Goal: Task Accomplishment & Management: Use online tool/utility

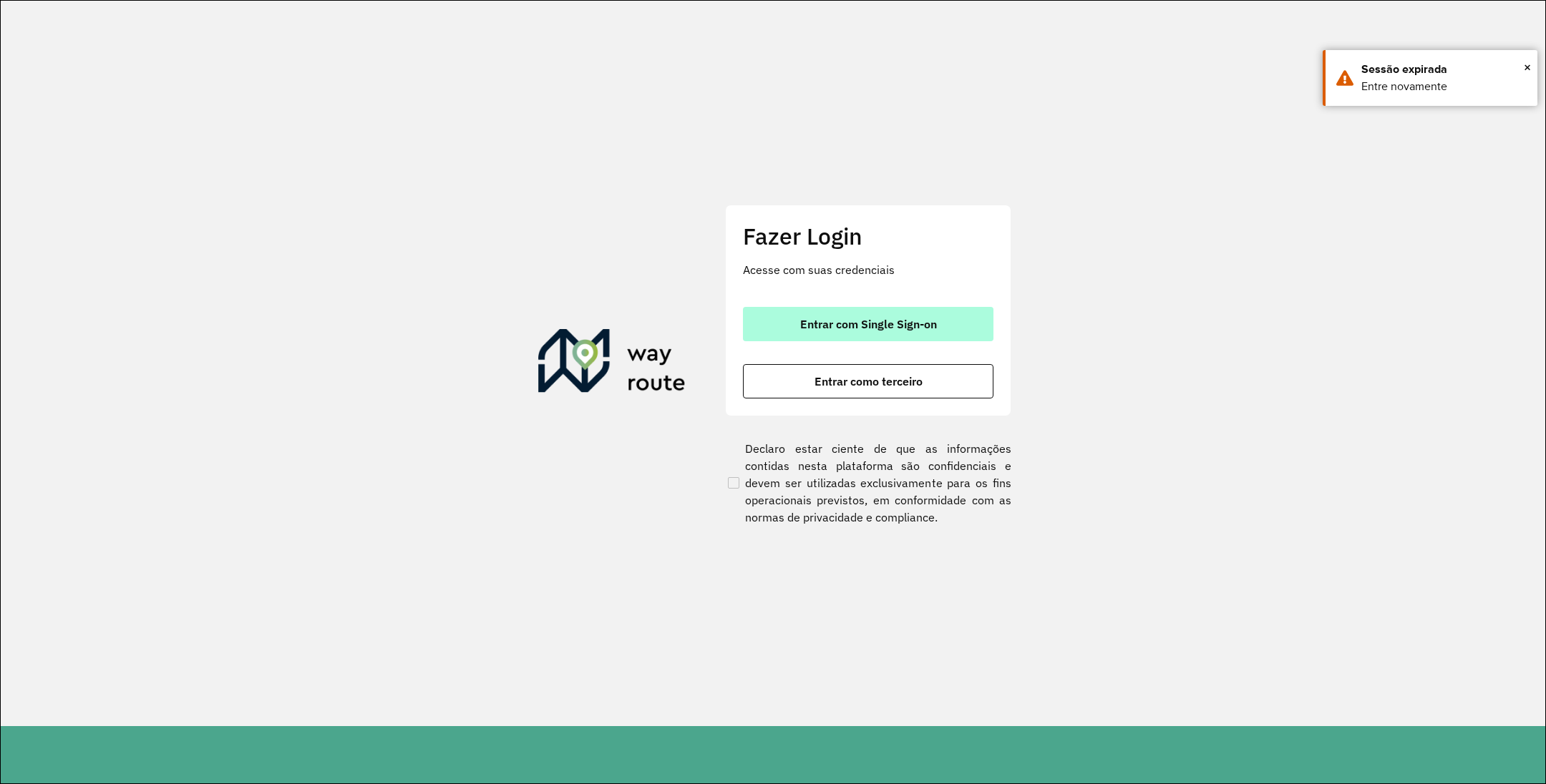
click at [941, 328] on button "Entrar com Single Sign-on" at bounding box center [868, 324] width 251 height 35
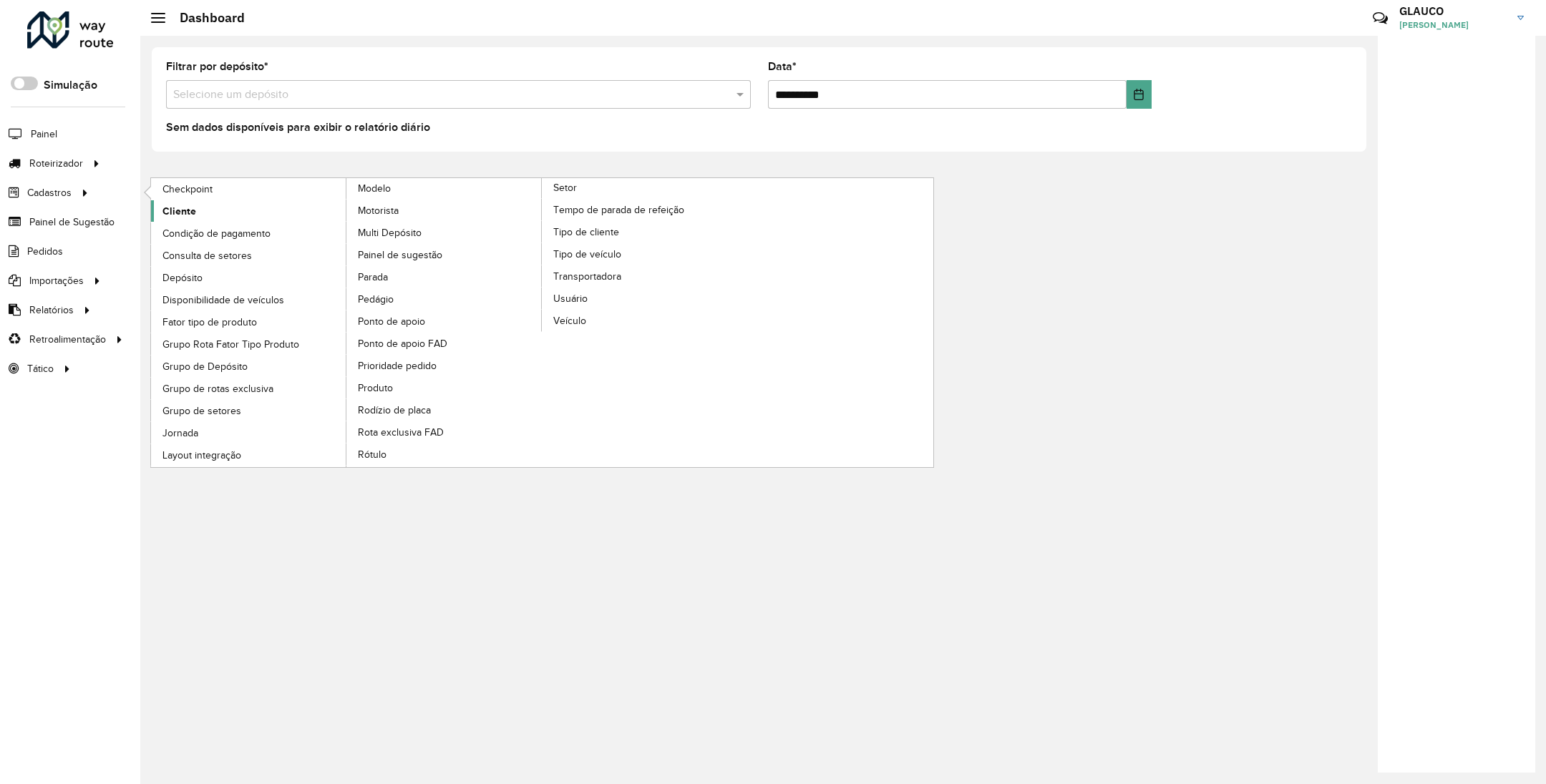
click at [185, 212] on span "Cliente" at bounding box center [179, 211] width 34 height 15
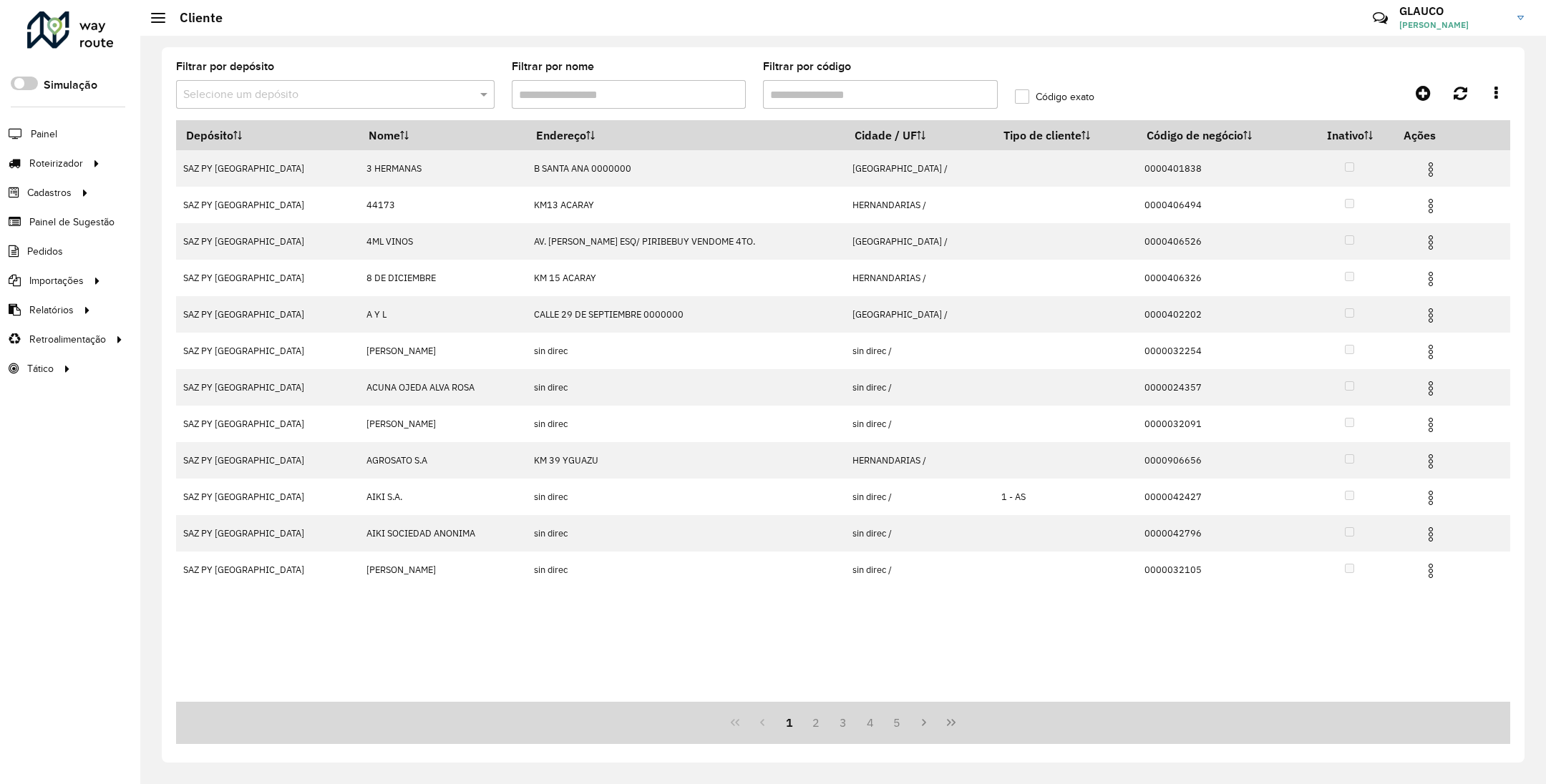
click at [311, 88] on input "text" at bounding box center [321, 95] width 276 height 17
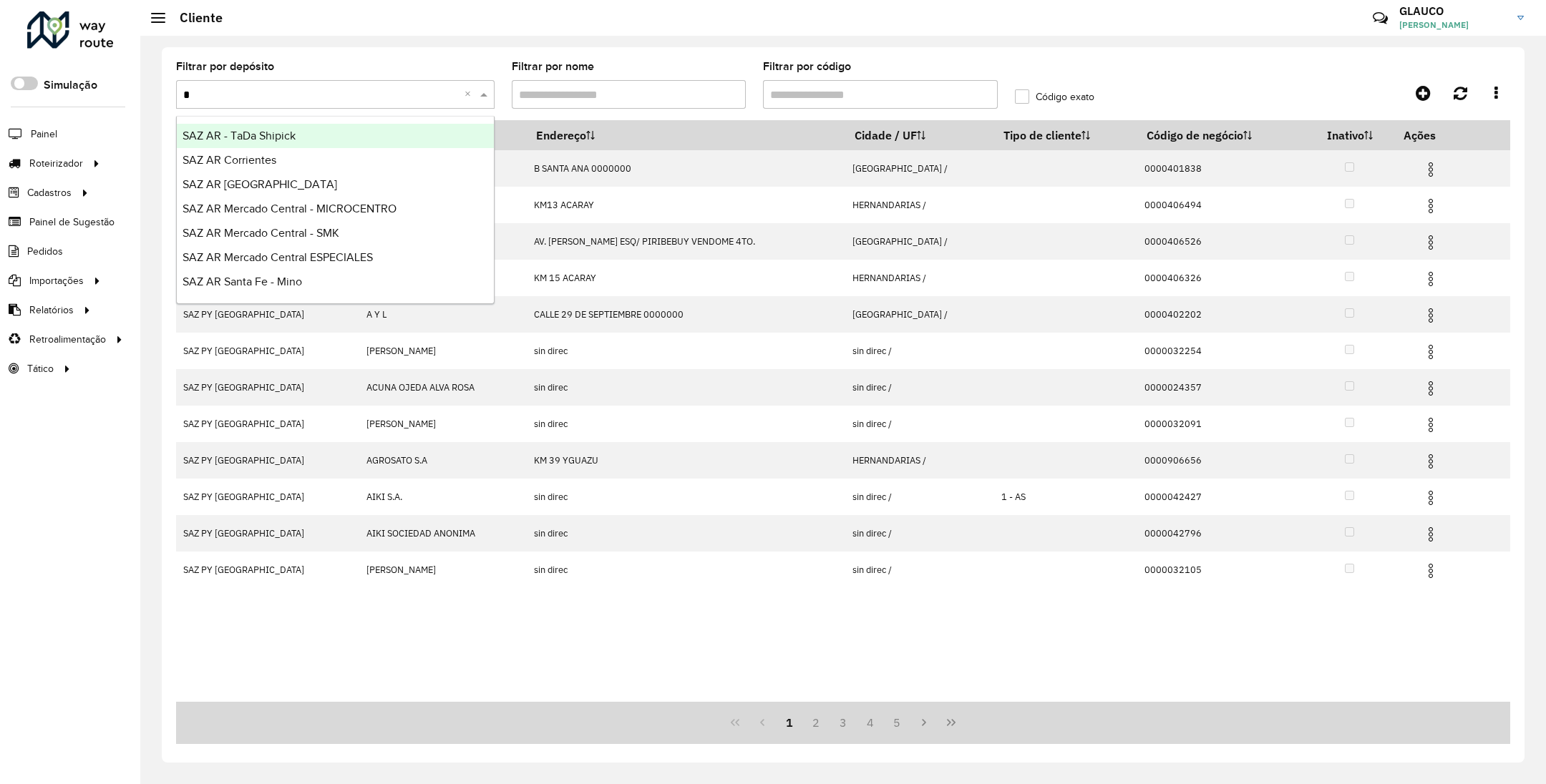
type input "**"
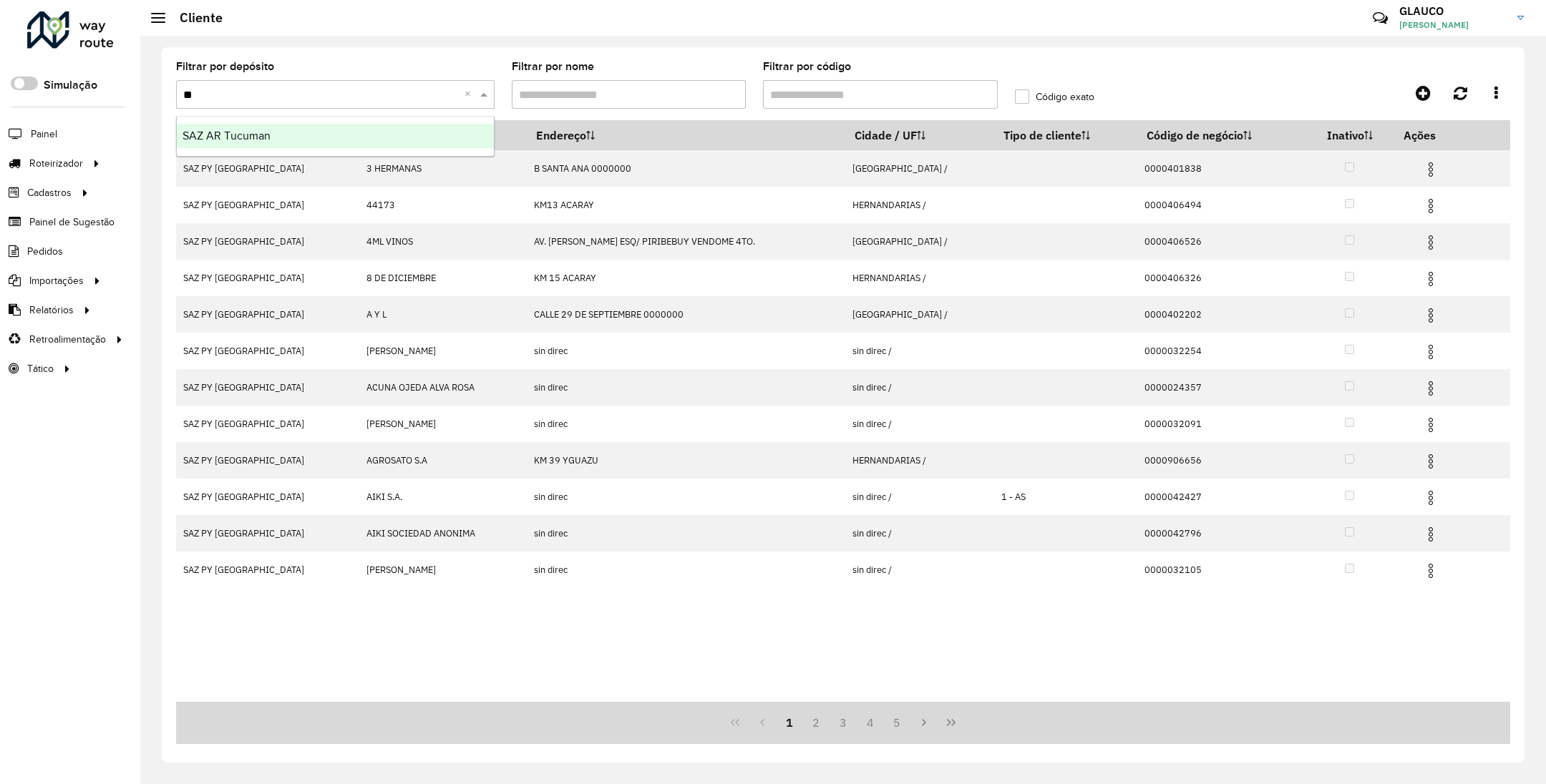
click at [241, 134] on span "SAZ AR Tucuman" at bounding box center [226, 135] width 88 height 12
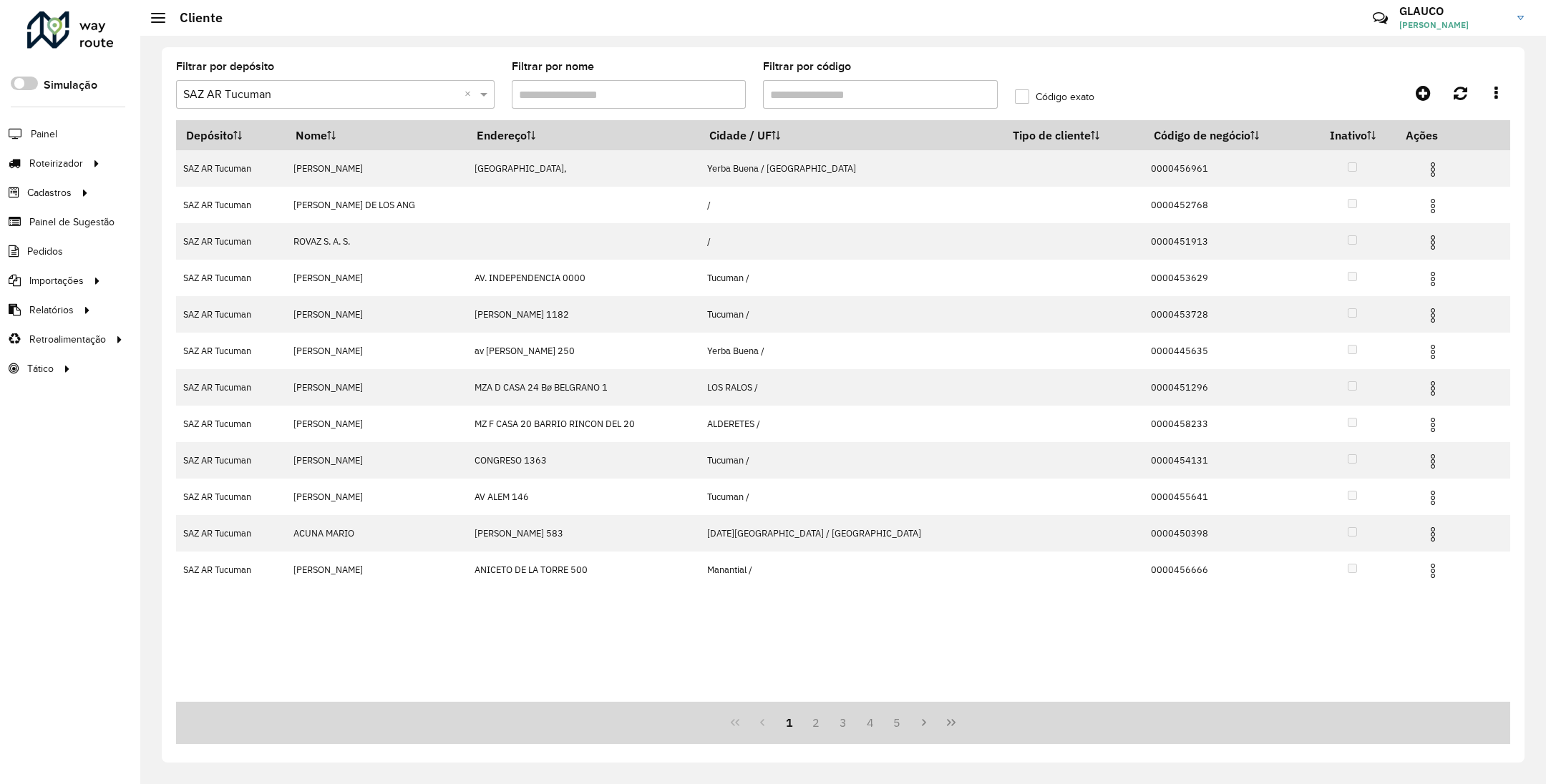
click at [839, 97] on input "Filtrar por código" at bounding box center [880, 94] width 235 height 28
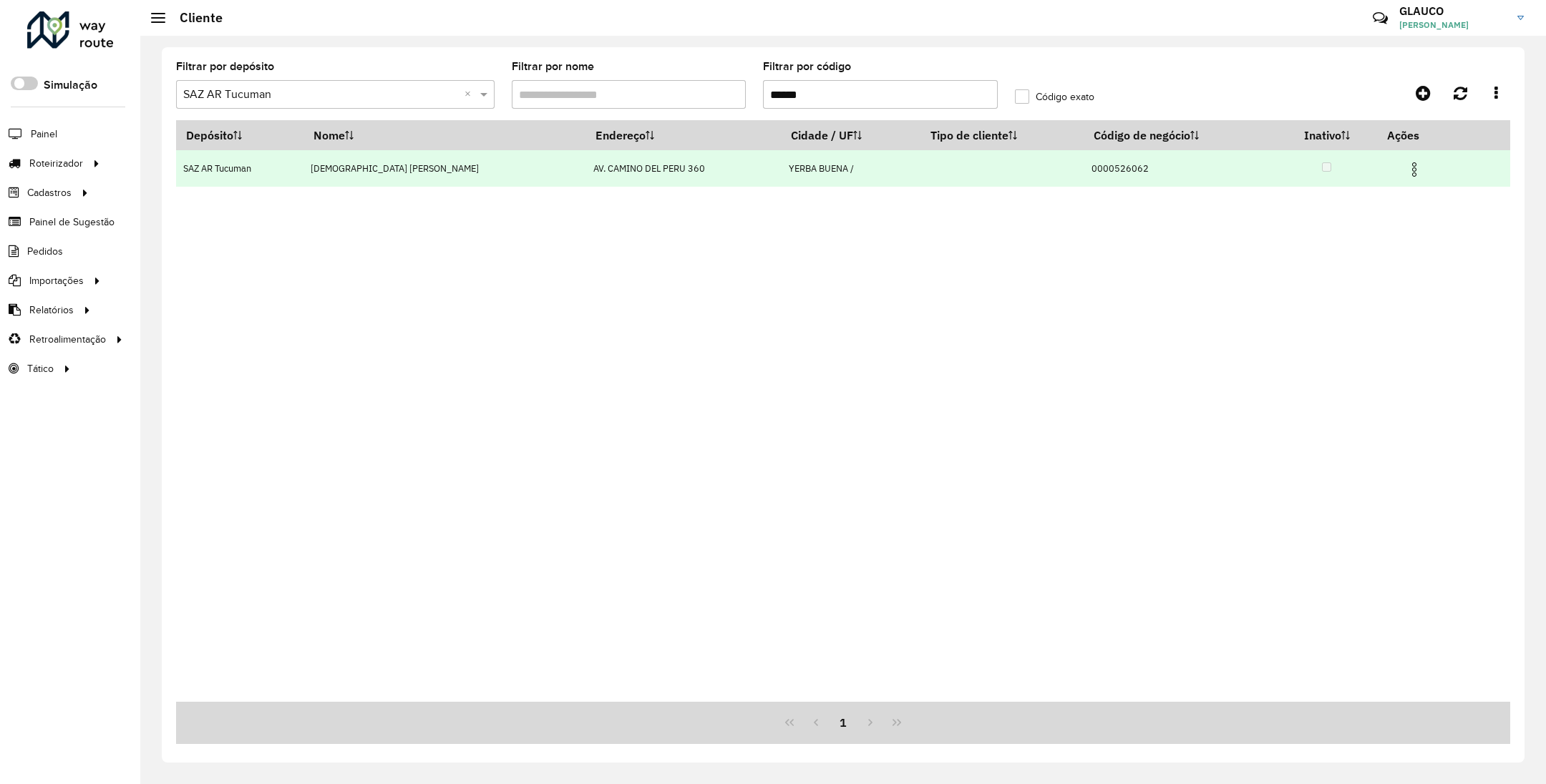
type input "******"
click at [1411, 167] on img at bounding box center [1414, 170] width 17 height 17
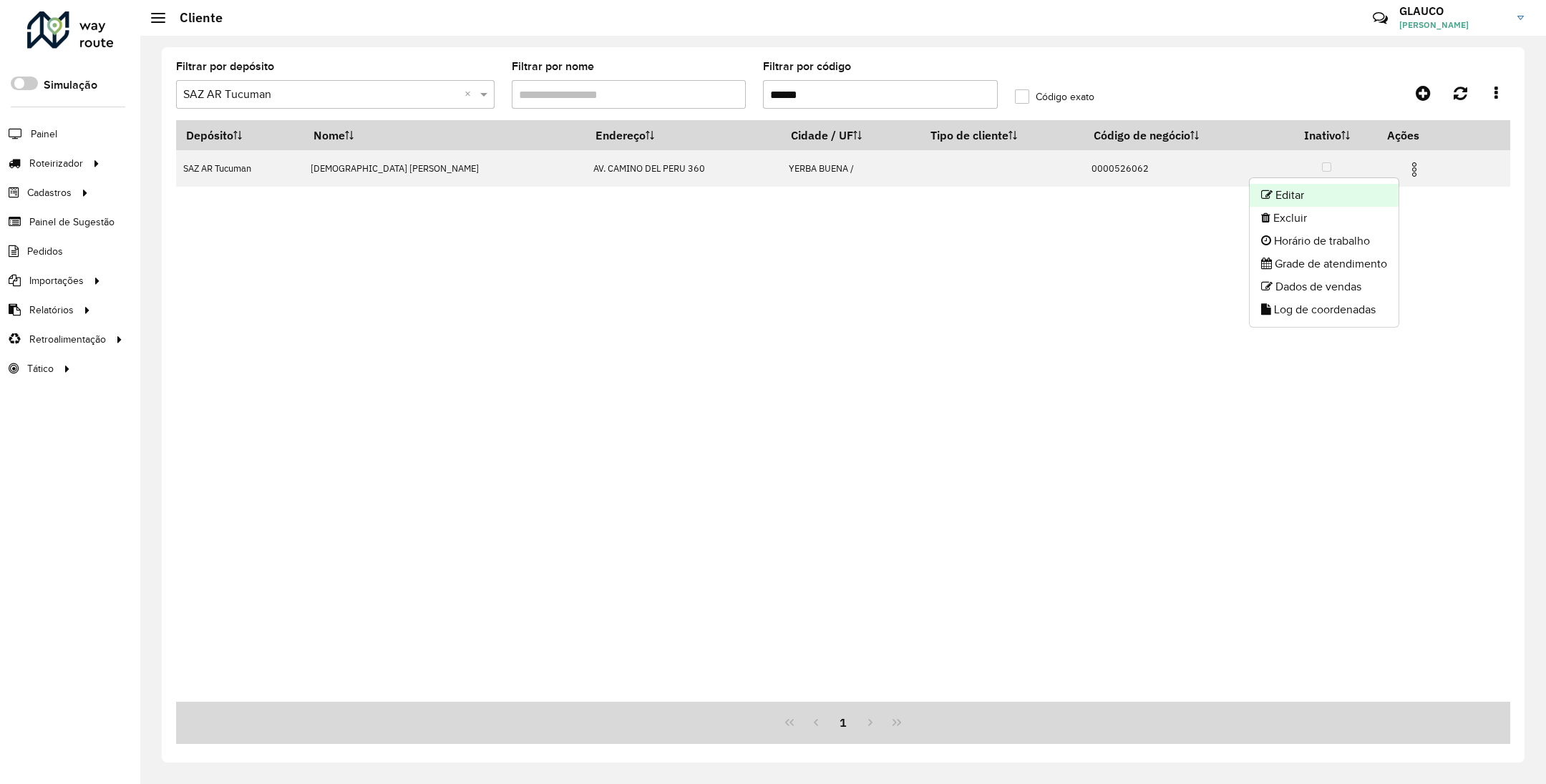
click at [1292, 194] on li "Editar" at bounding box center [1324, 195] width 149 height 23
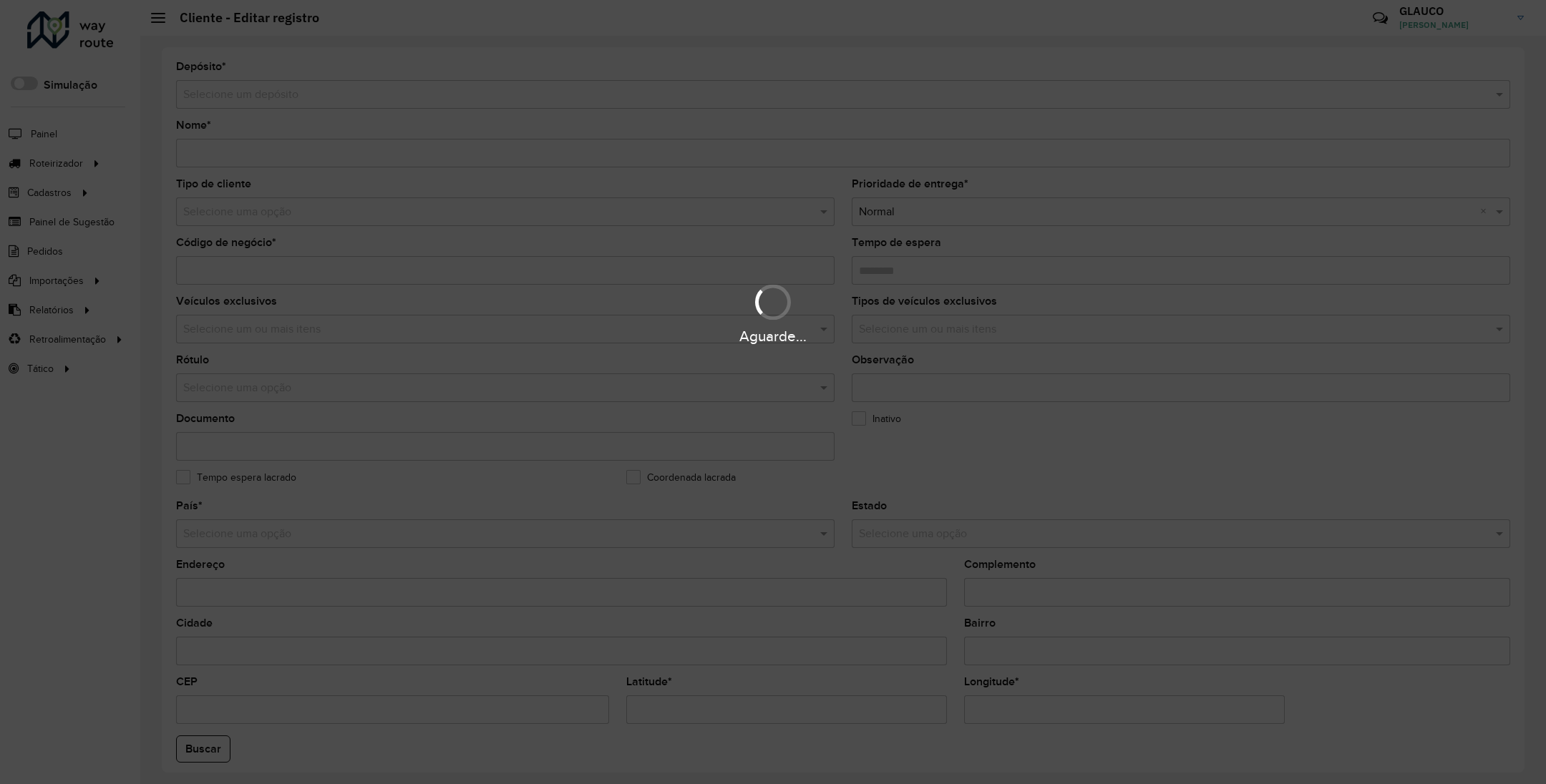
type input "**********"
type input "********"
type input "**********"
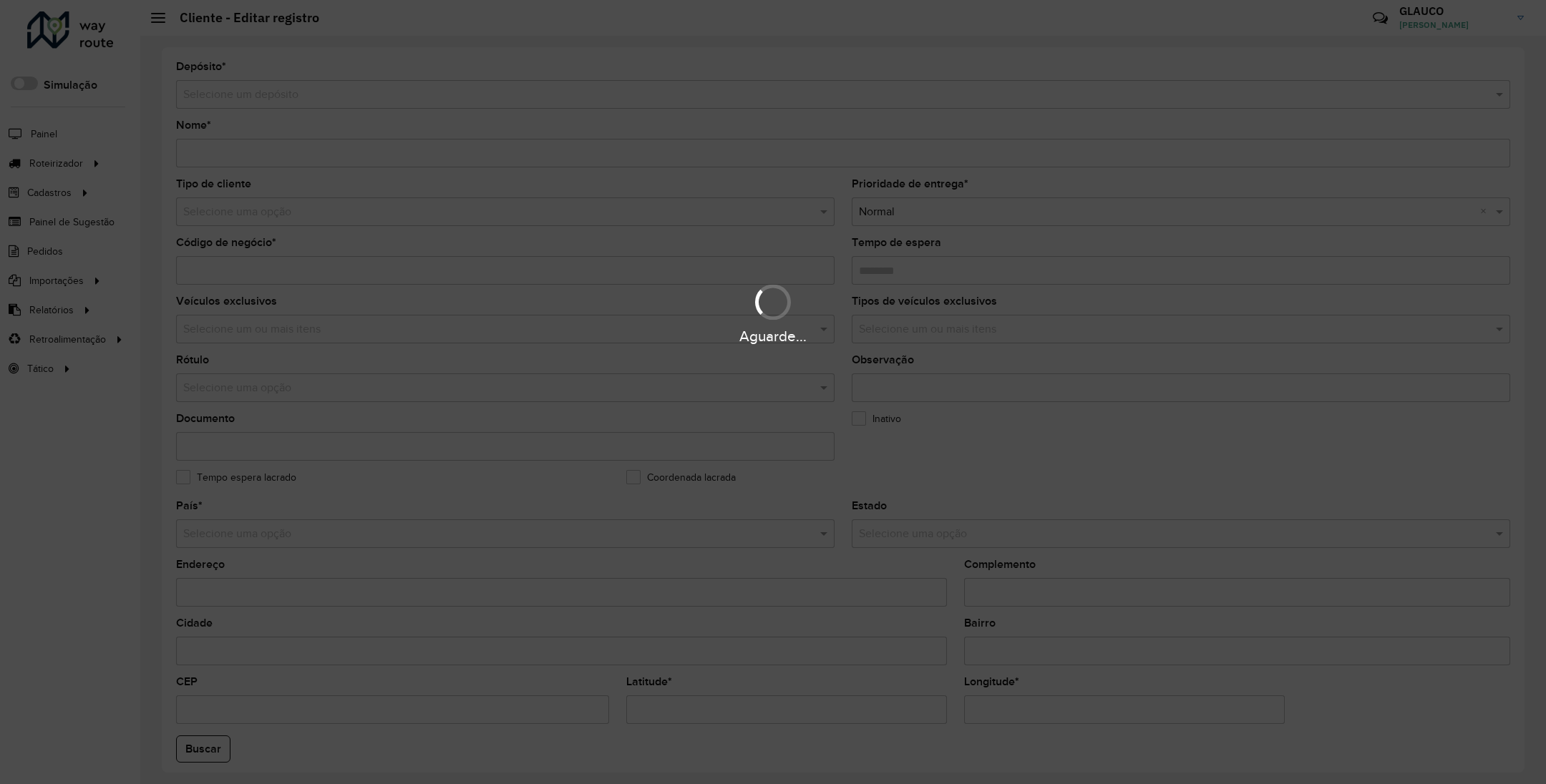
type input "**********"
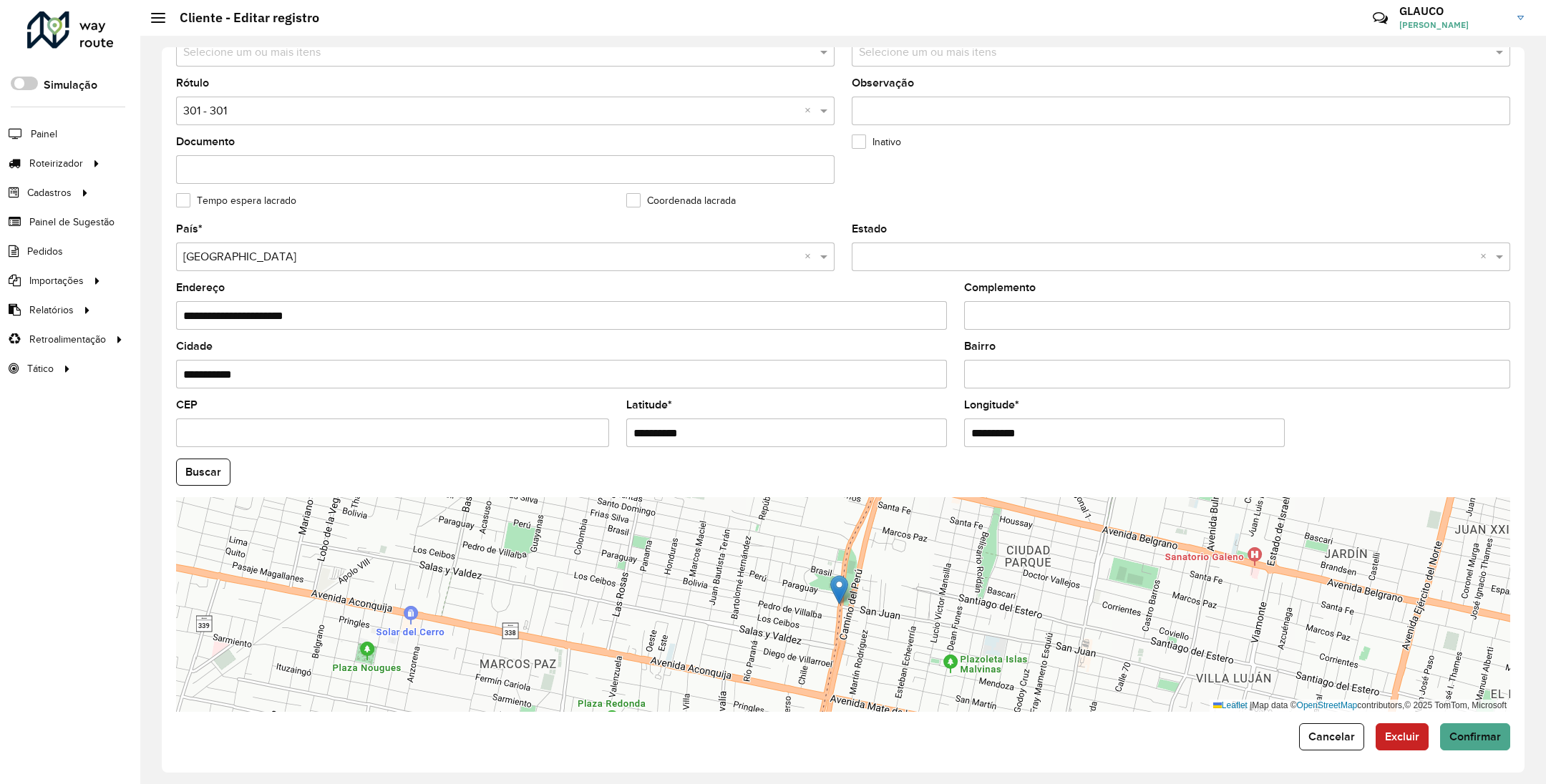
scroll to position [285, 0]
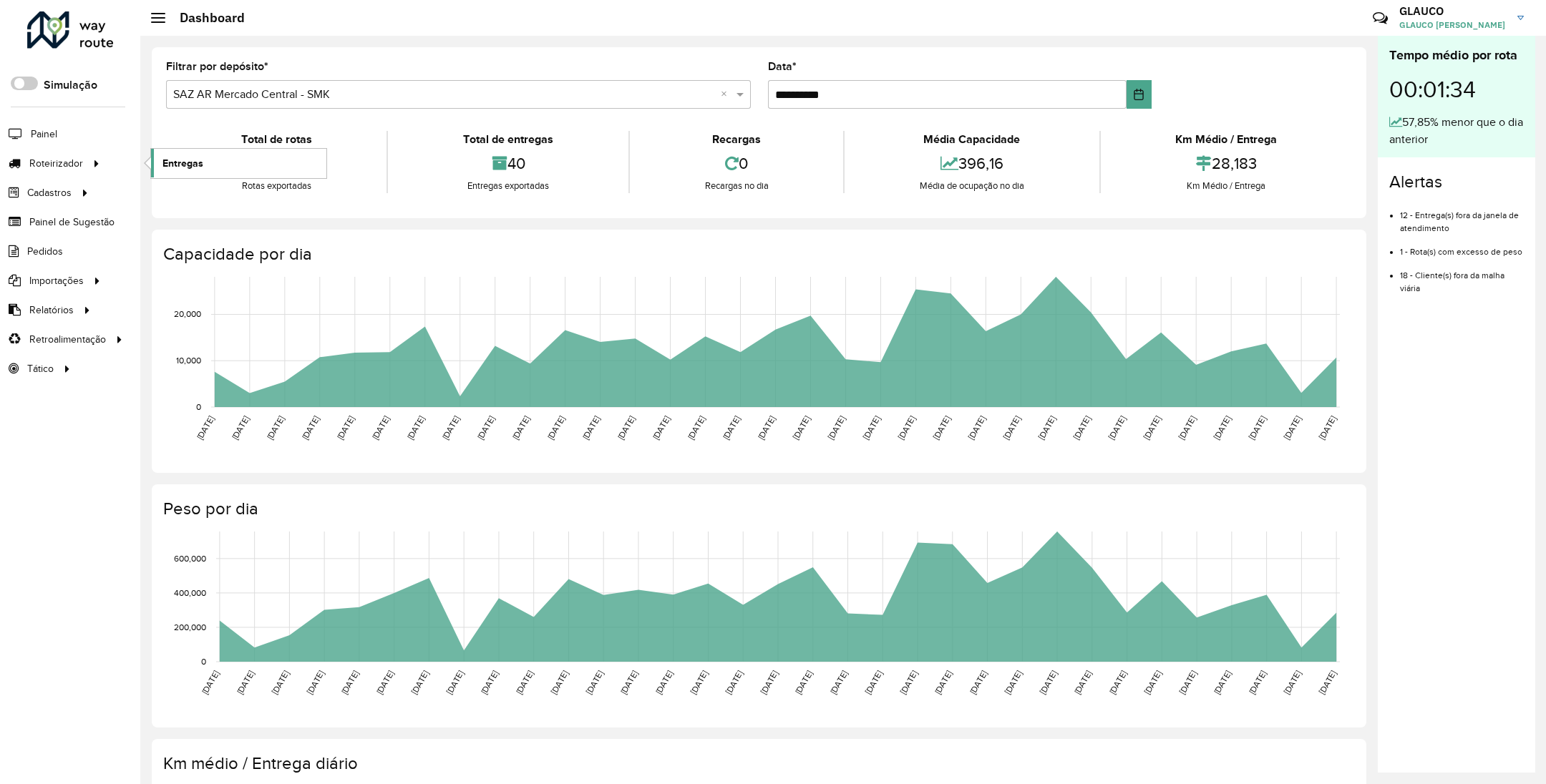
click at [202, 157] on span "Entregas" at bounding box center [183, 163] width 41 height 15
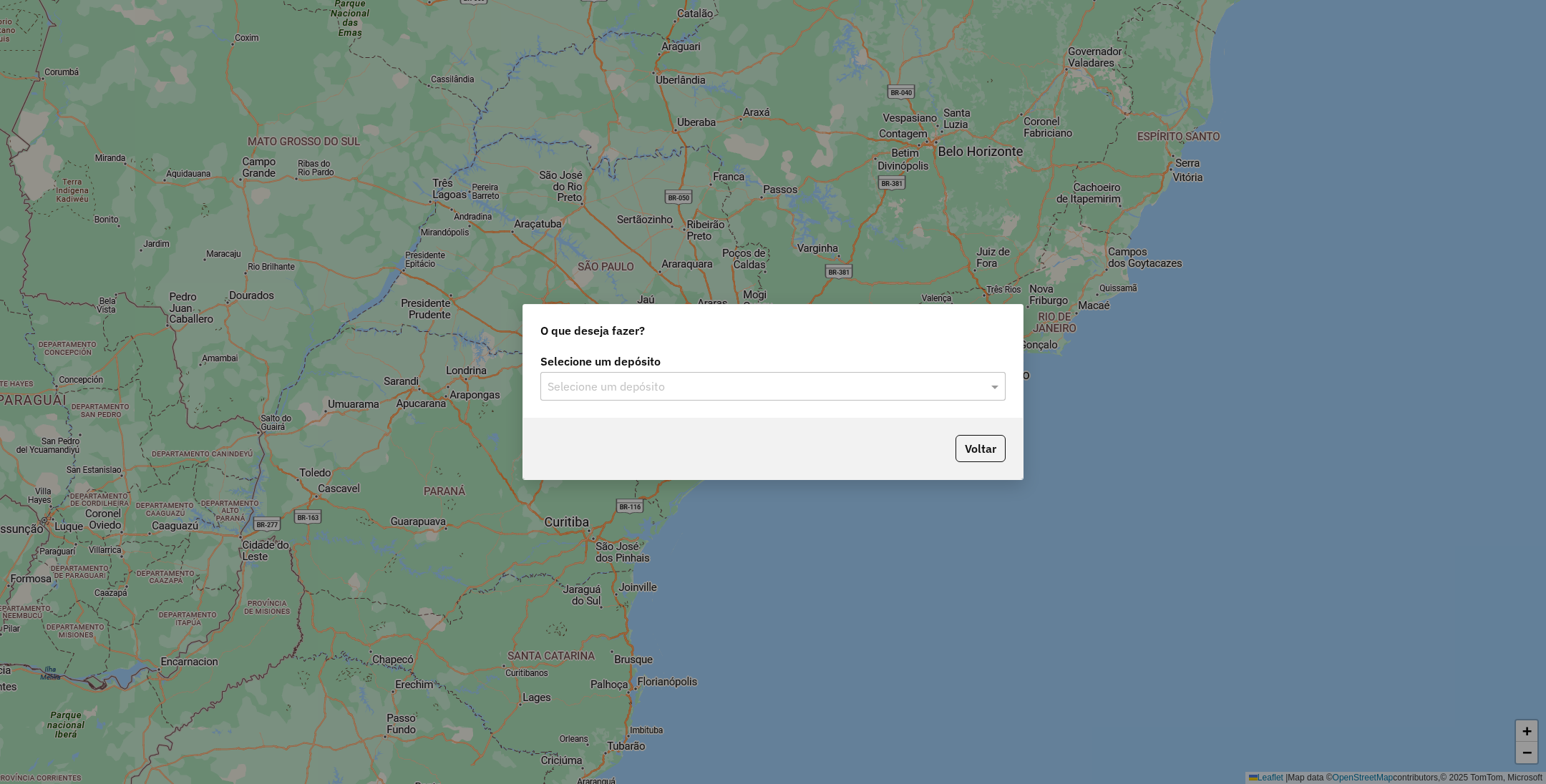
click at [780, 379] on input "text" at bounding box center [758, 387] width 422 height 17
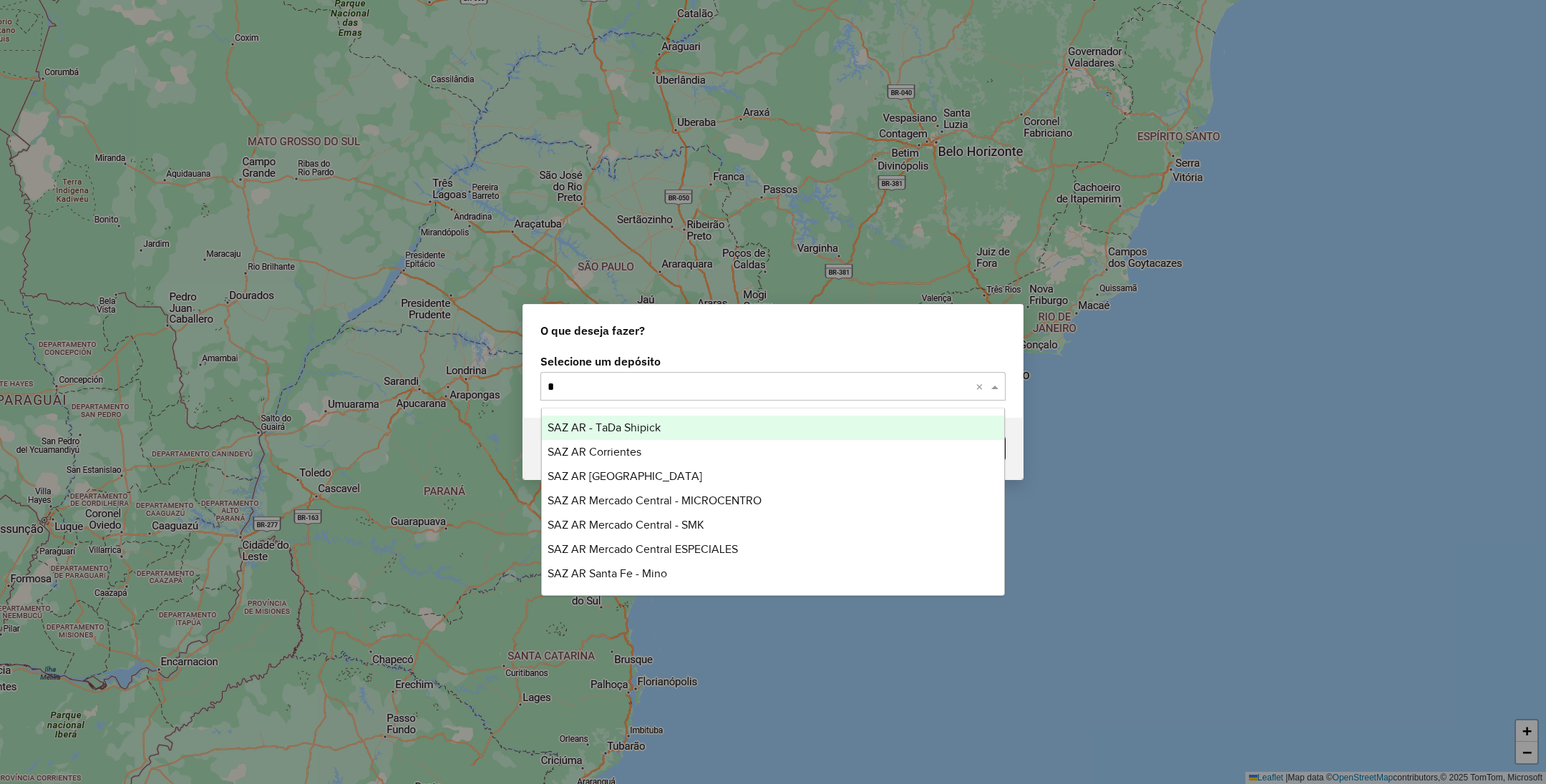
type input "**"
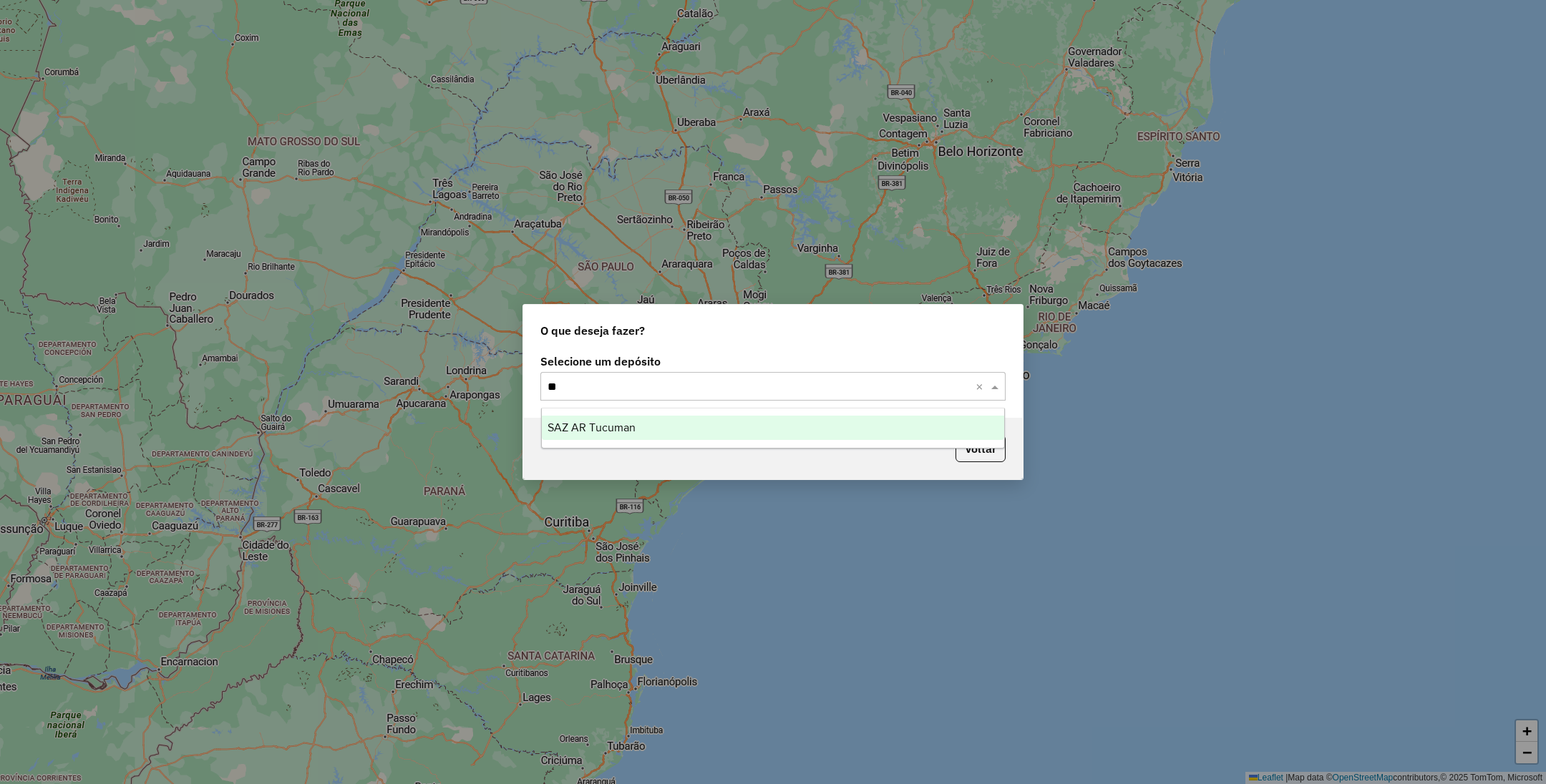
click at [619, 431] on span "SAZ AR Tucuman" at bounding box center [591, 427] width 88 height 12
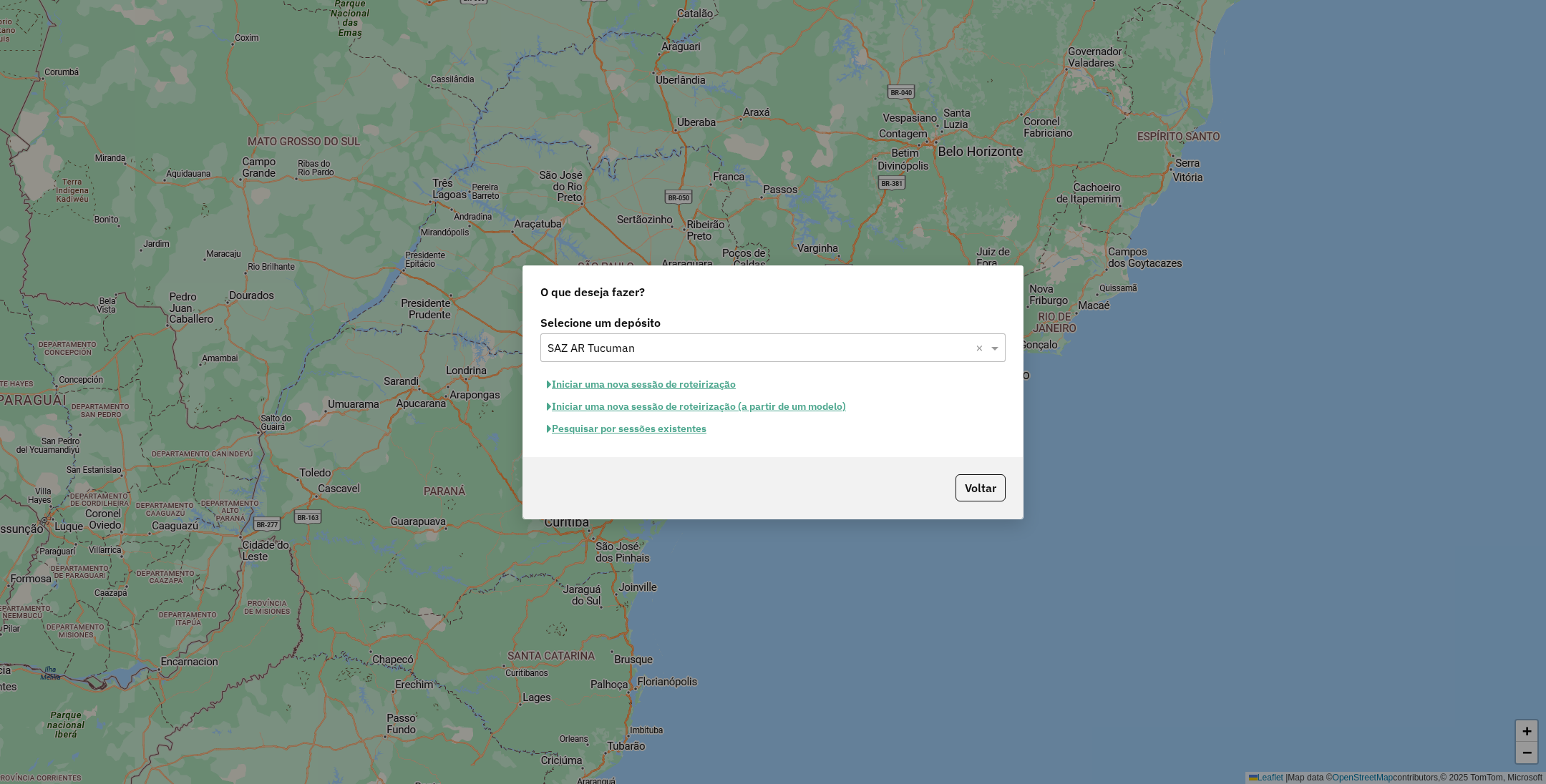
click at [657, 421] on button "Pesquisar por sessões existentes" at bounding box center [626, 429] width 172 height 22
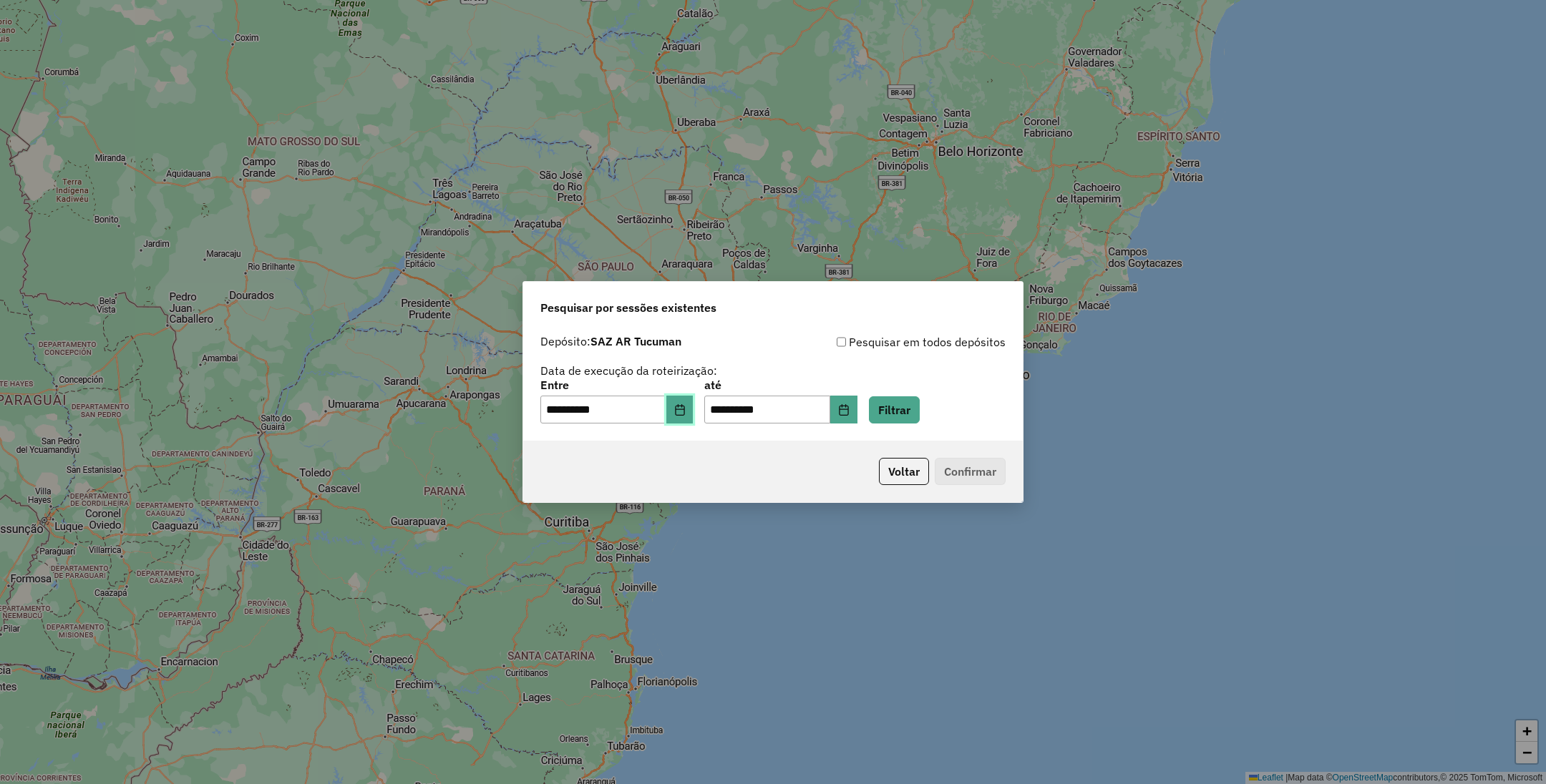
click at [685, 411] on icon "Choose Date" at bounding box center [680, 409] width 12 height 12
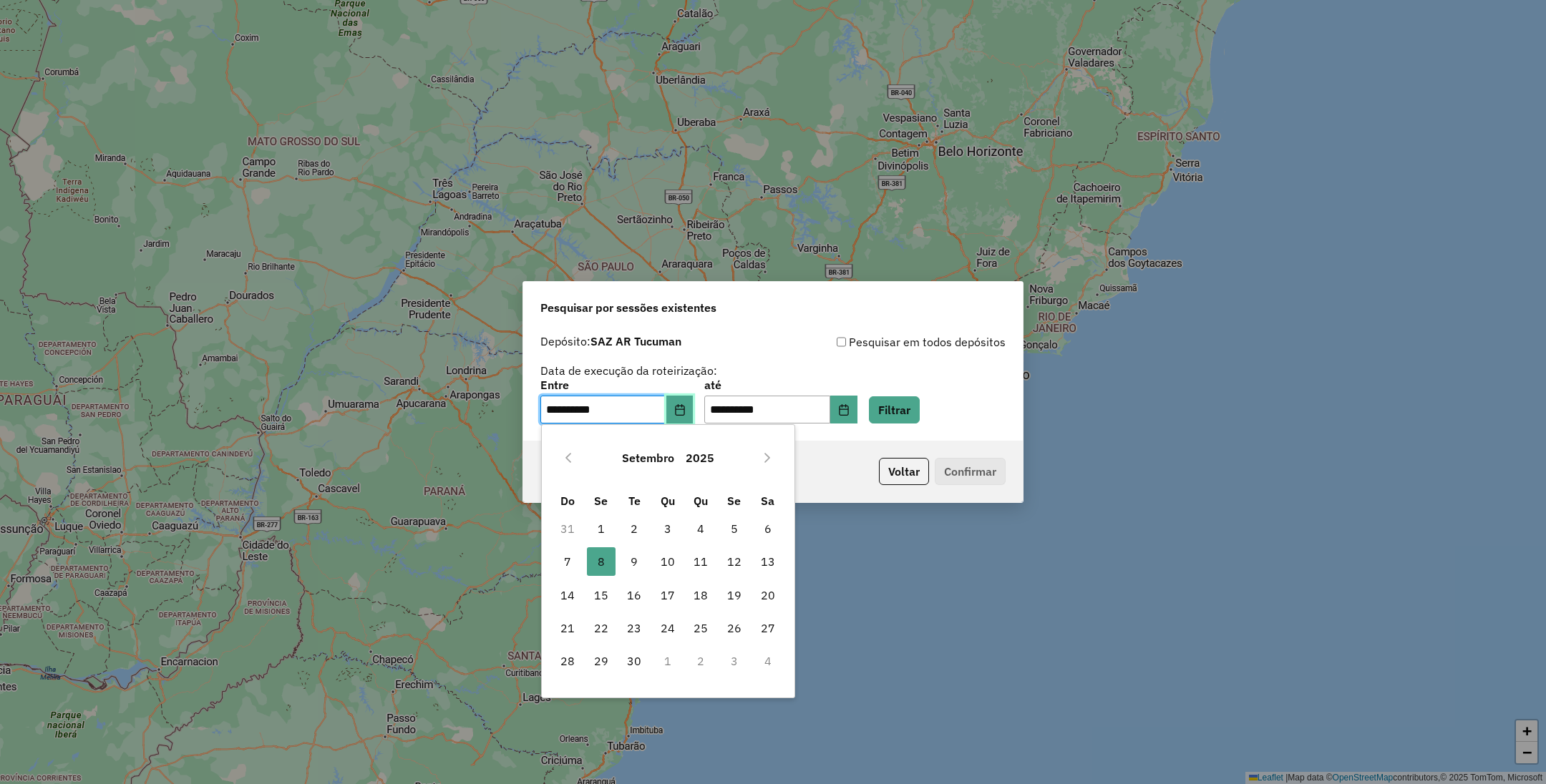
click at [685, 411] on icon "Choose Date" at bounding box center [680, 409] width 12 height 12
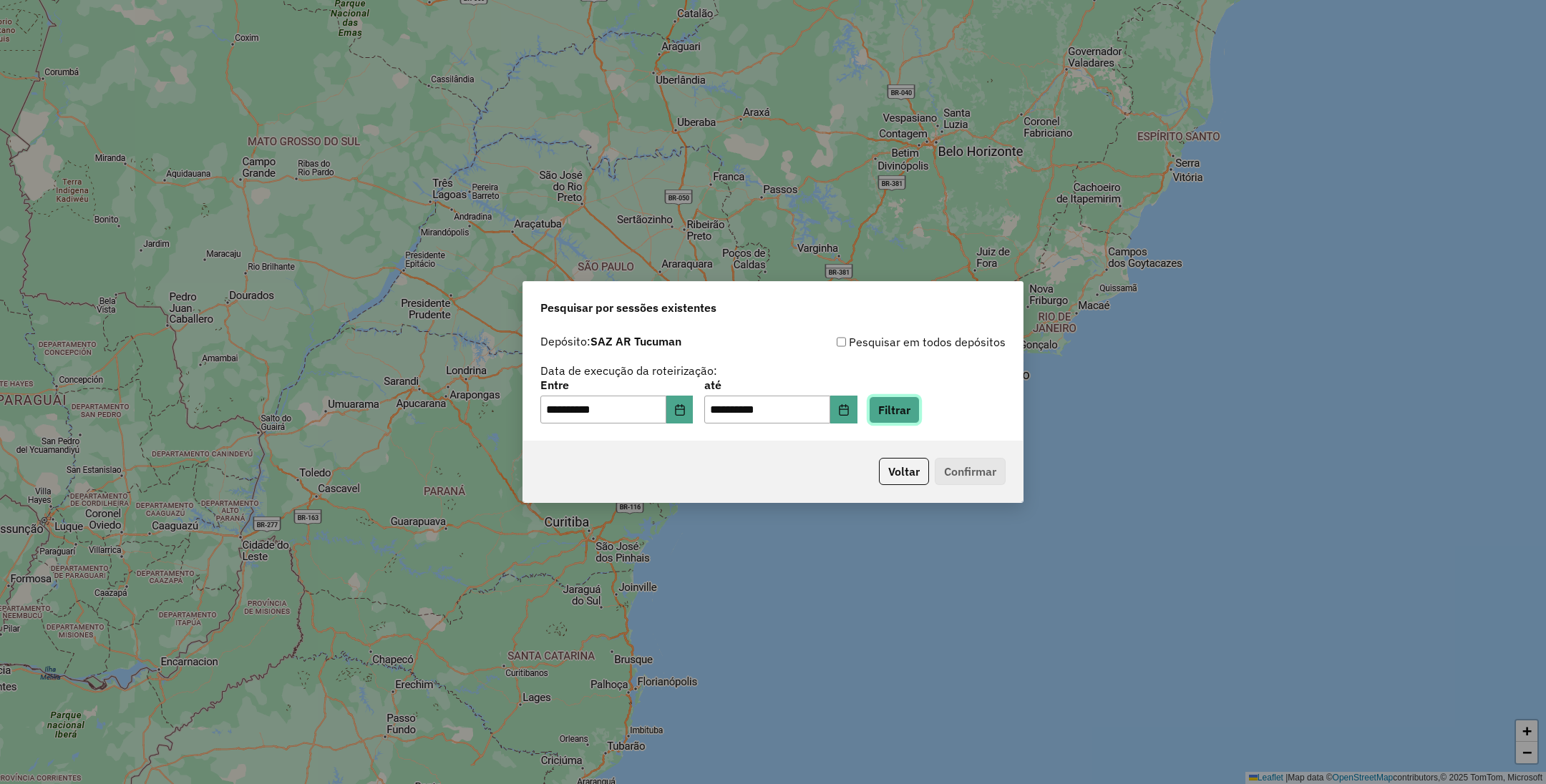
click at [920, 402] on button "Filtrar" at bounding box center [894, 409] width 51 height 27
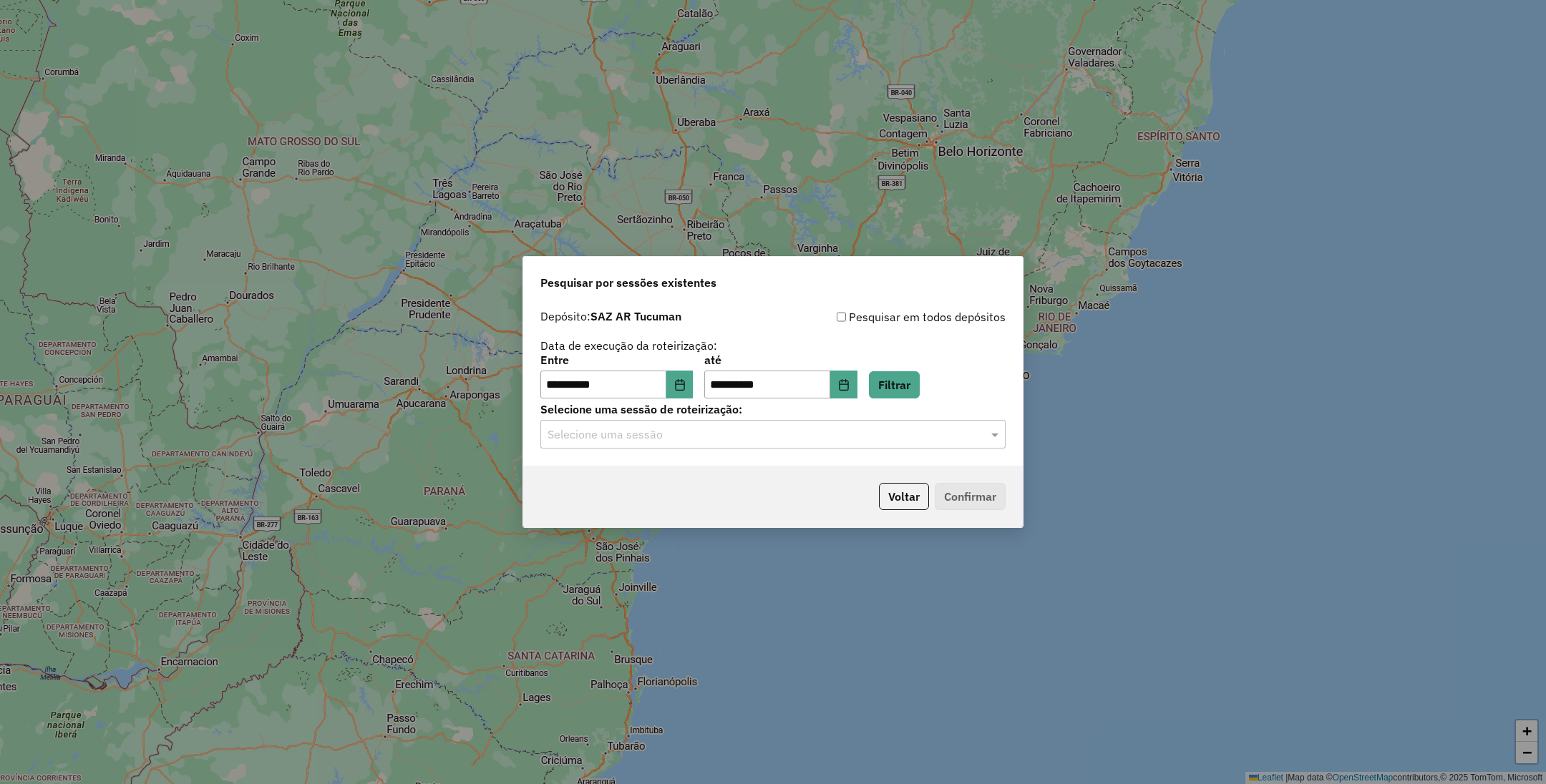
click at [741, 434] on input "text" at bounding box center [758, 435] width 422 height 17
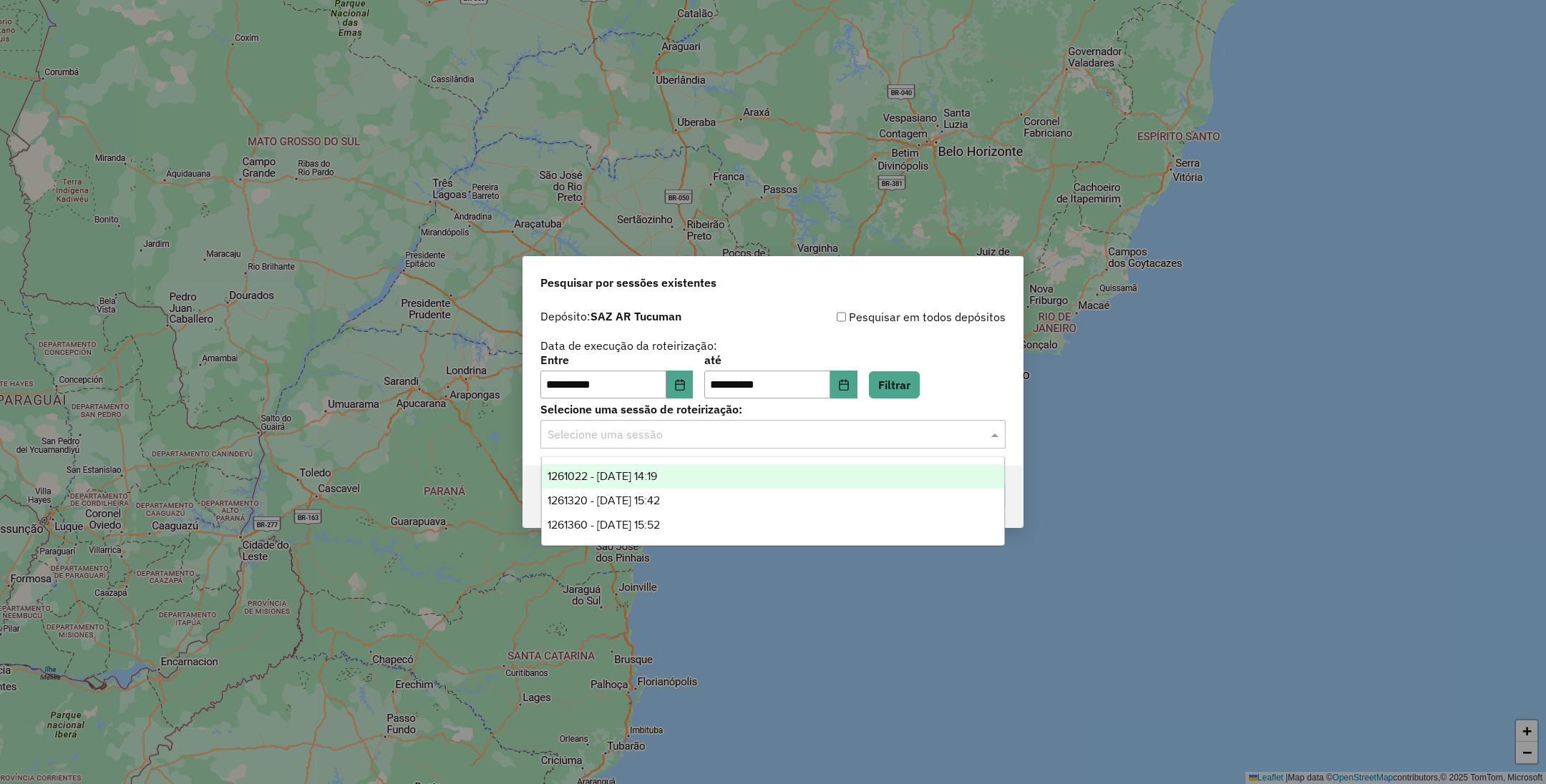
click at [632, 475] on span "1261022 - 08/09/2025 14:19" at bounding box center [601, 475] width 109 height 12
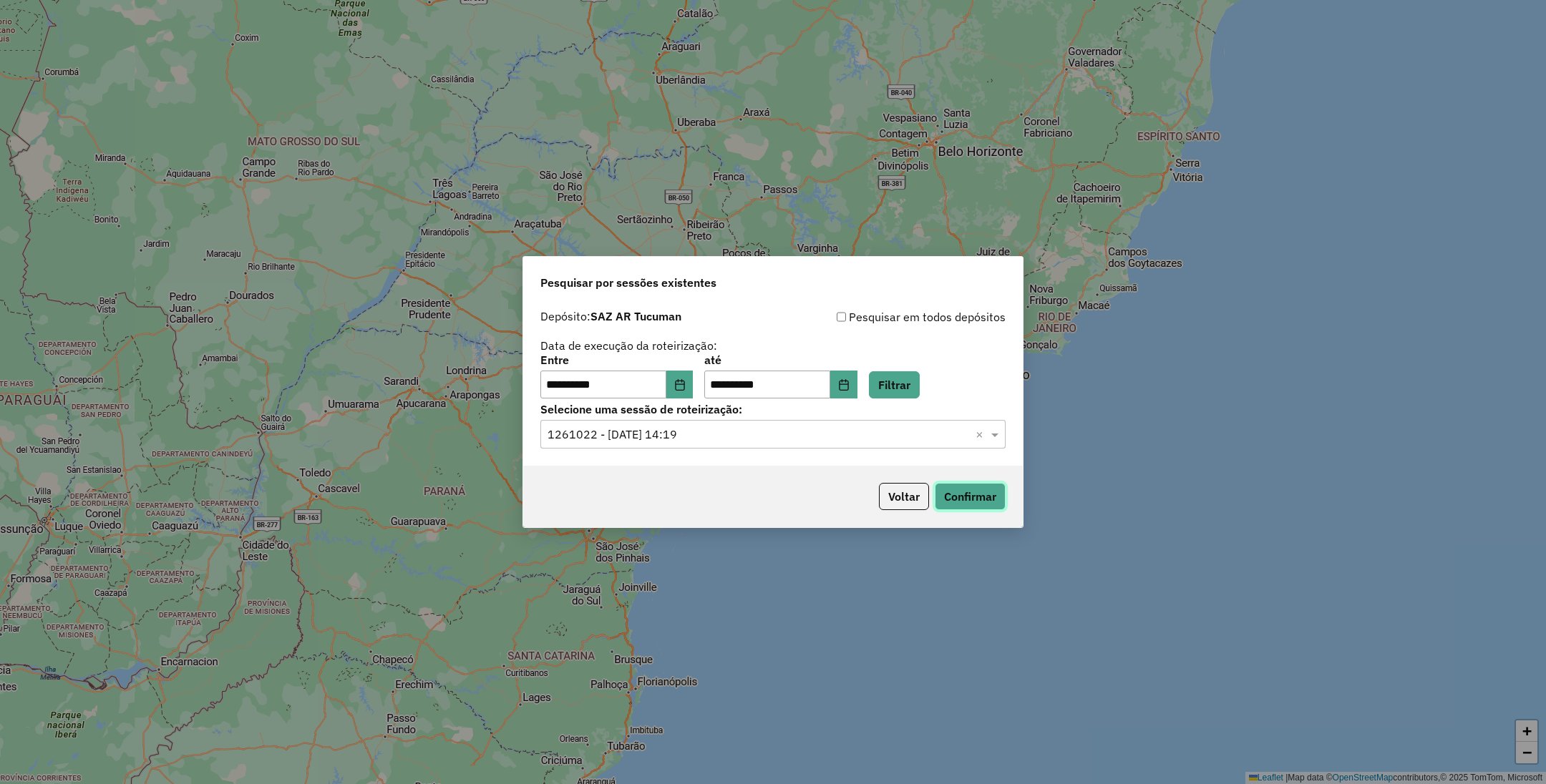
click at [975, 503] on button "Confirmar" at bounding box center [970, 496] width 71 height 27
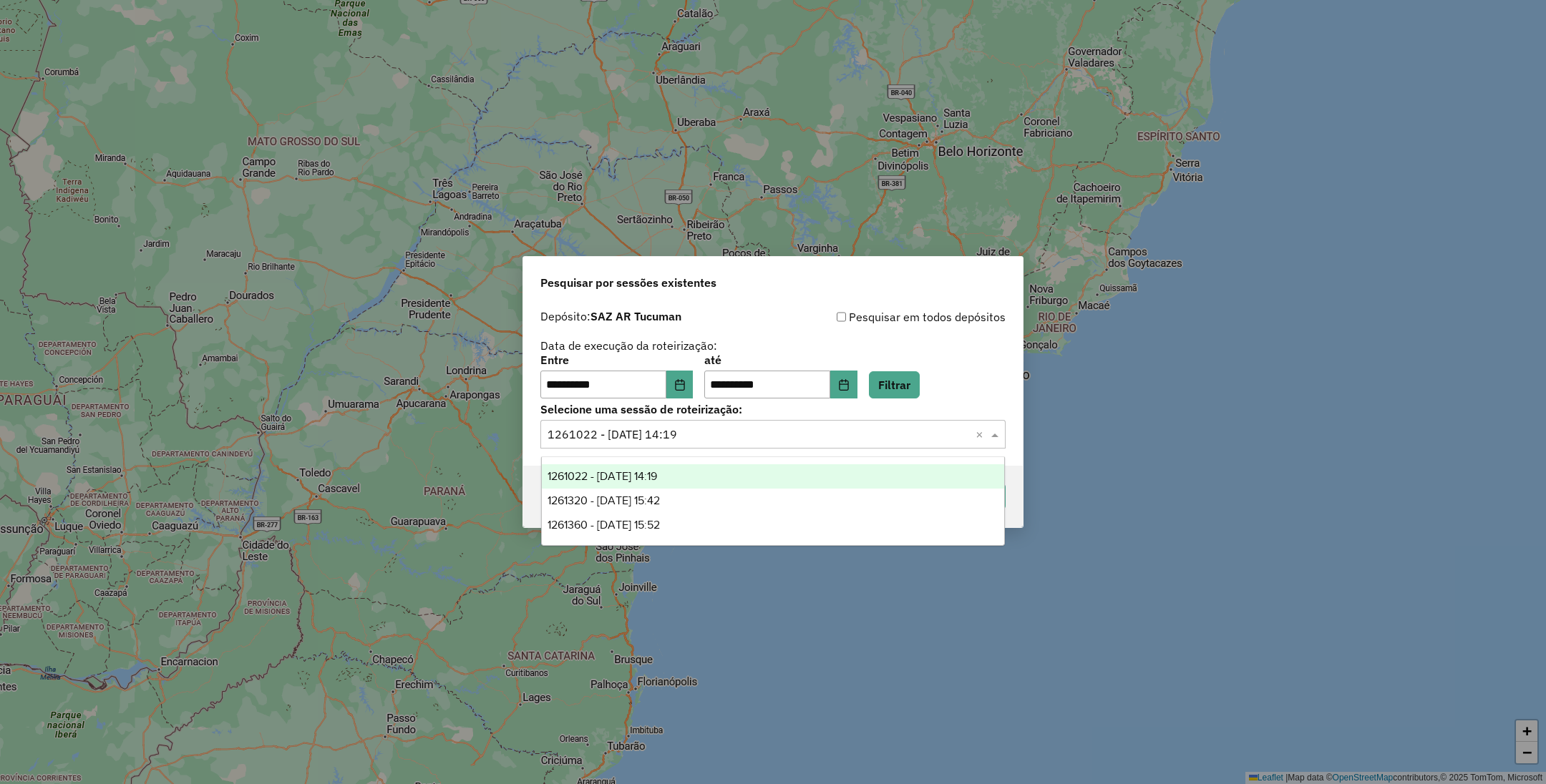
click at [883, 432] on input "text" at bounding box center [758, 435] width 422 height 17
click at [659, 496] on span "1261320 - 08/09/2025 15:42" at bounding box center [603, 500] width 112 height 12
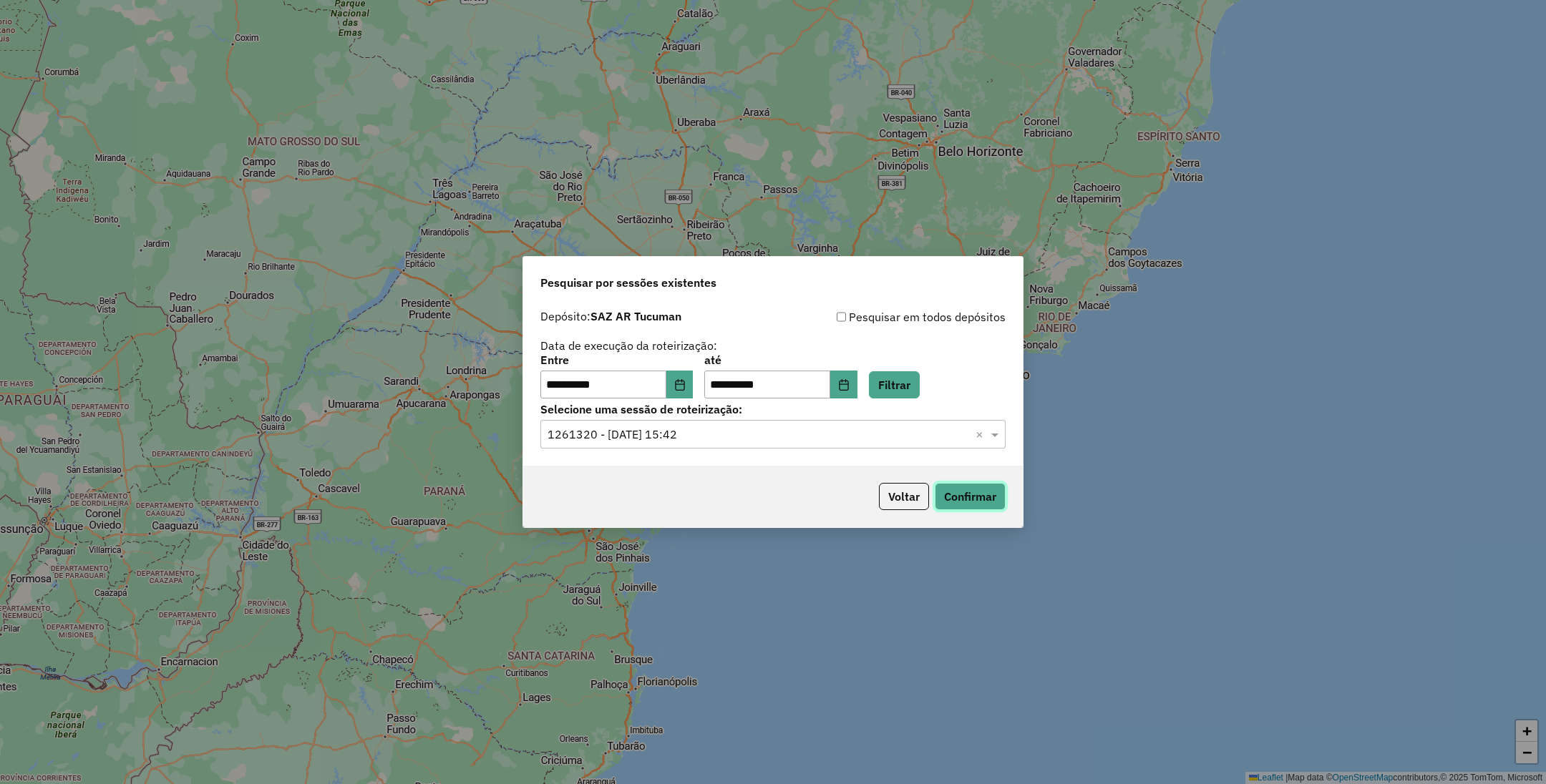
click at [956, 500] on button "Confirmar" at bounding box center [970, 496] width 71 height 27
click at [735, 434] on input "text" at bounding box center [758, 435] width 422 height 17
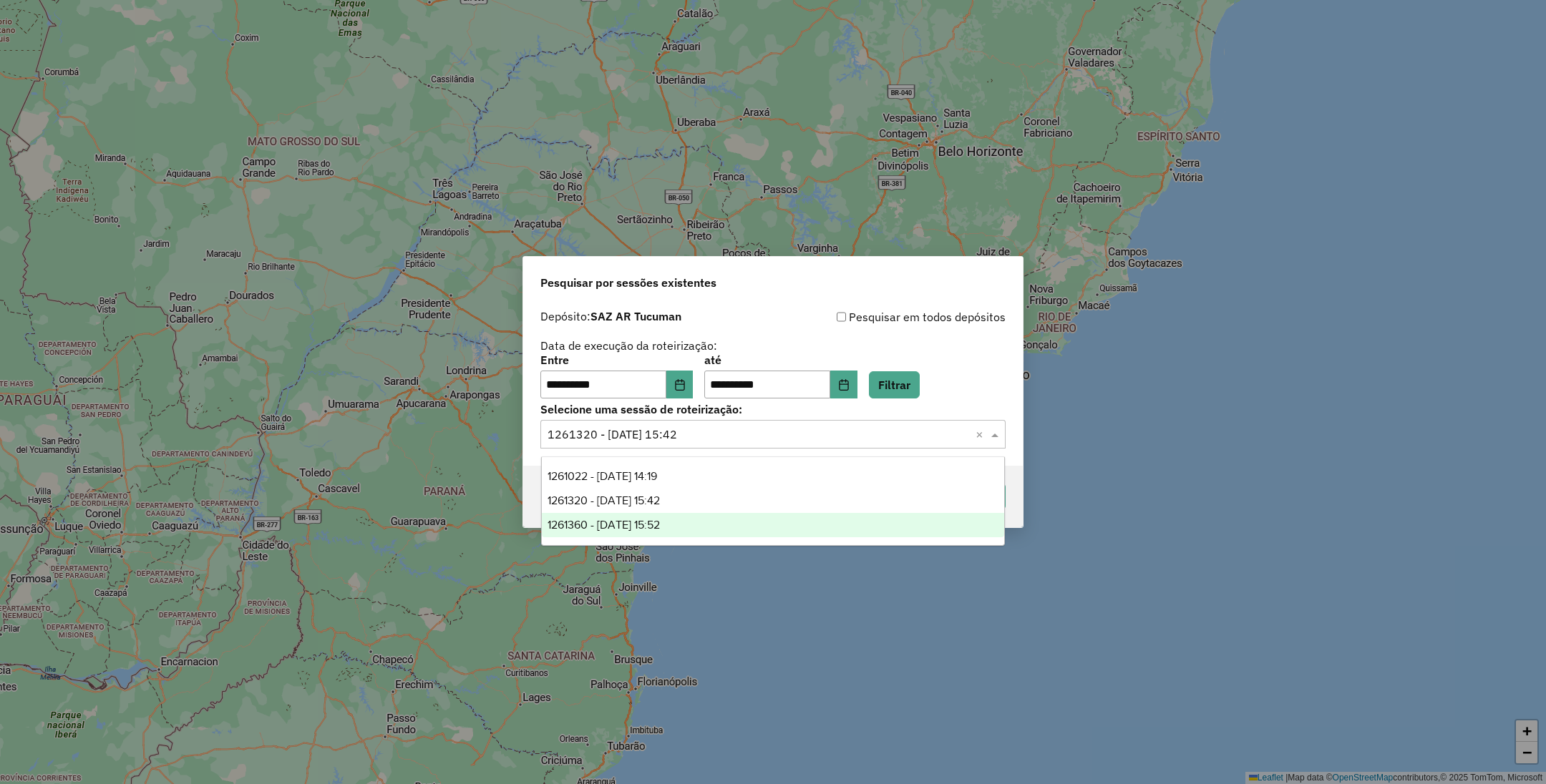
click at [693, 522] on div "1261360 - 08/09/2025 15:52" at bounding box center [773, 525] width 463 height 24
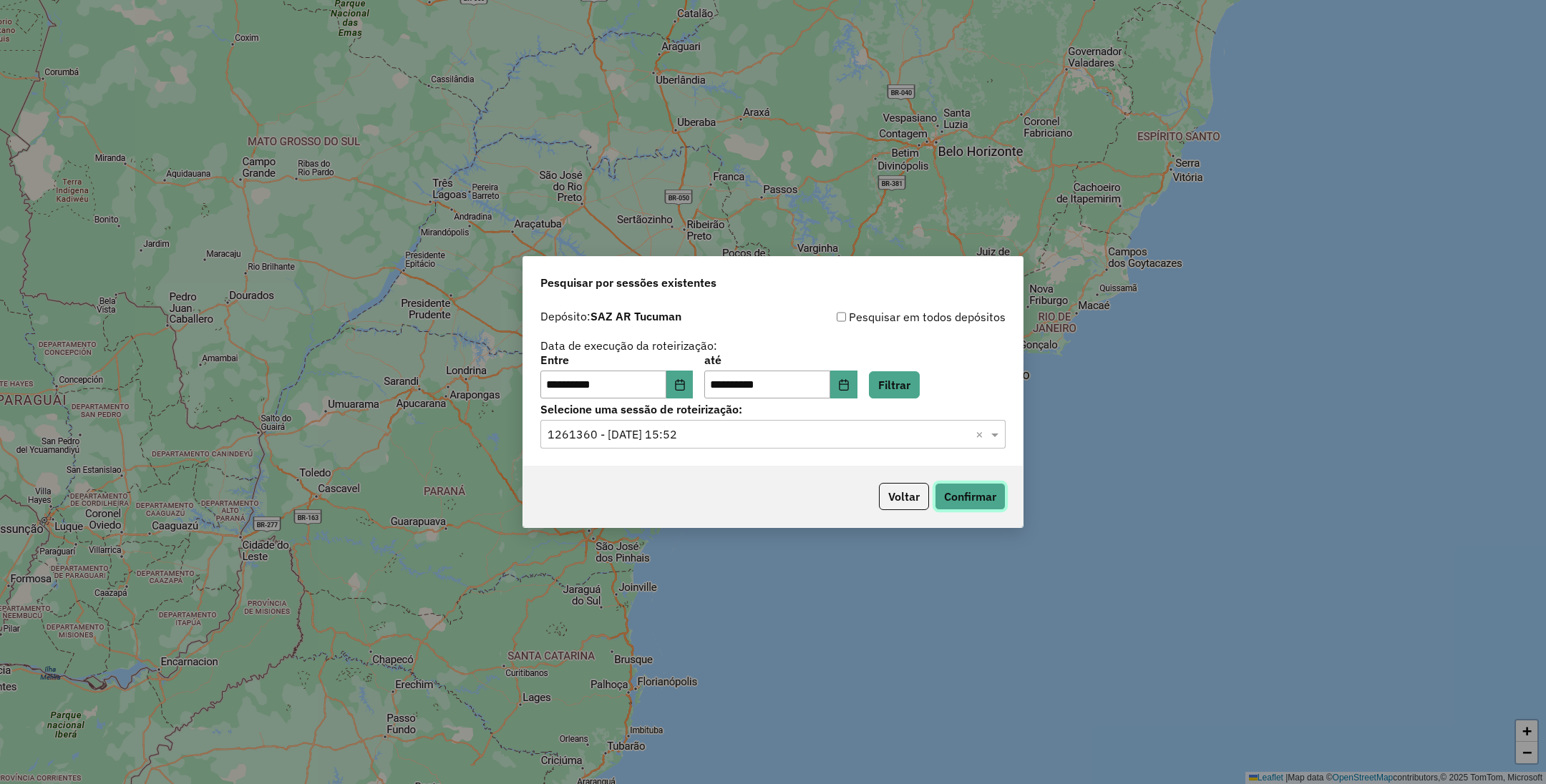
click at [957, 492] on button "Confirmar" at bounding box center [970, 496] width 71 height 27
click at [685, 383] on icon "Choose Date" at bounding box center [680, 385] width 12 height 12
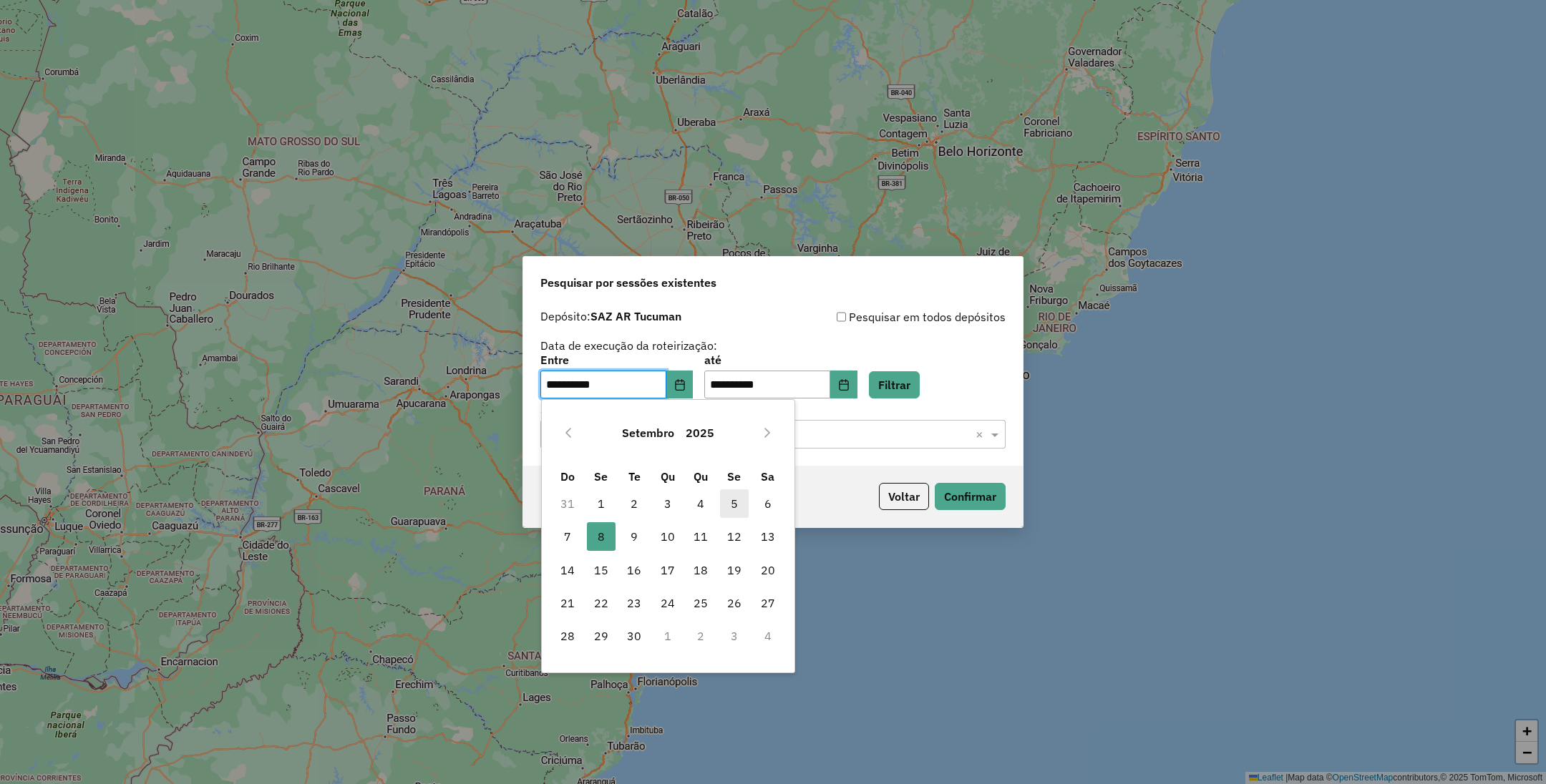
click at [737, 503] on span "5" at bounding box center [734, 504] width 28 height 28
type input "**********"
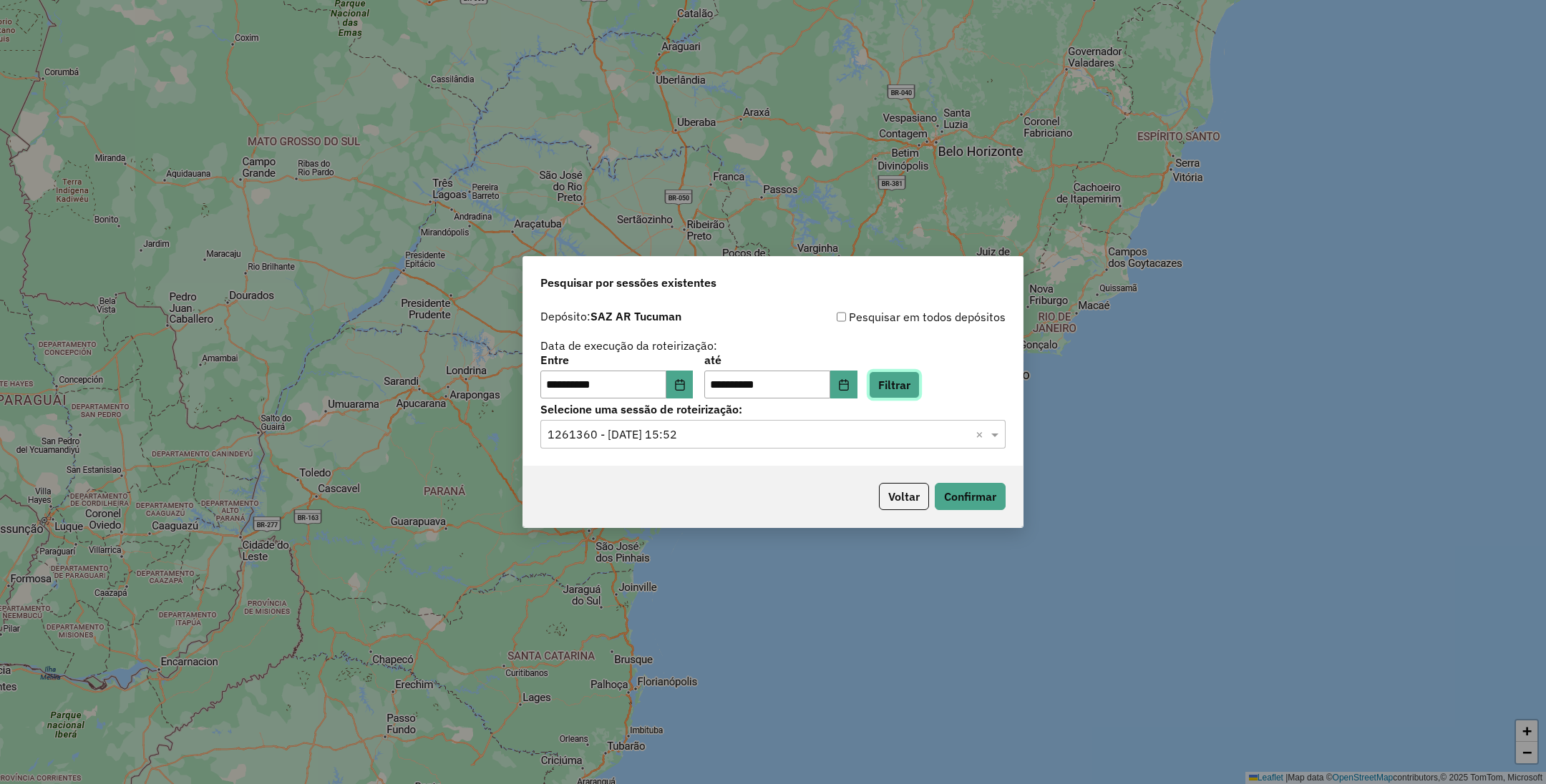
click at [920, 382] on button "Filtrar" at bounding box center [894, 385] width 51 height 27
click at [728, 434] on input "text" at bounding box center [758, 435] width 422 height 17
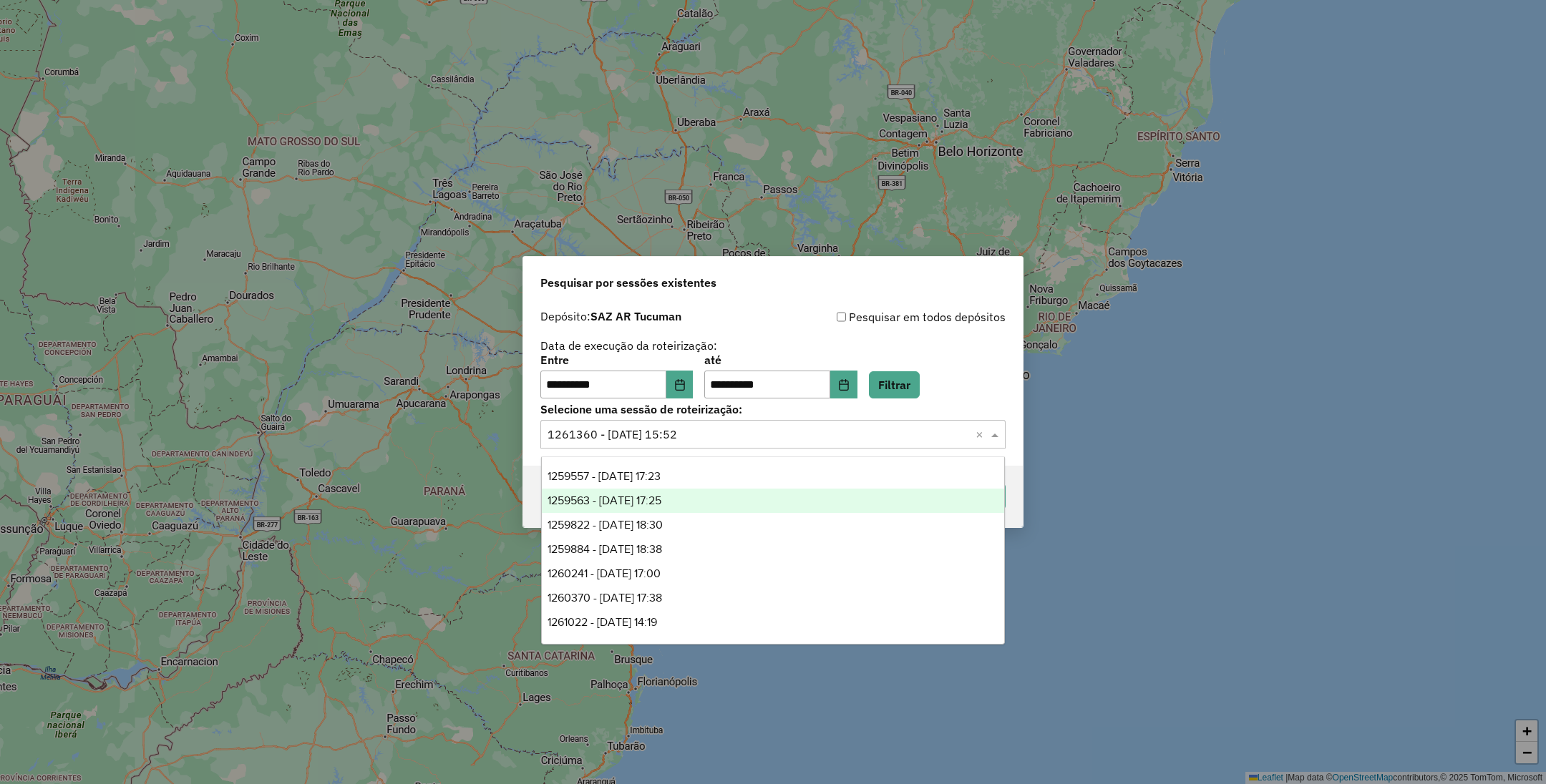
click at [644, 494] on span "1259563 - 05/09/2025 17:25" at bounding box center [604, 500] width 114 height 12
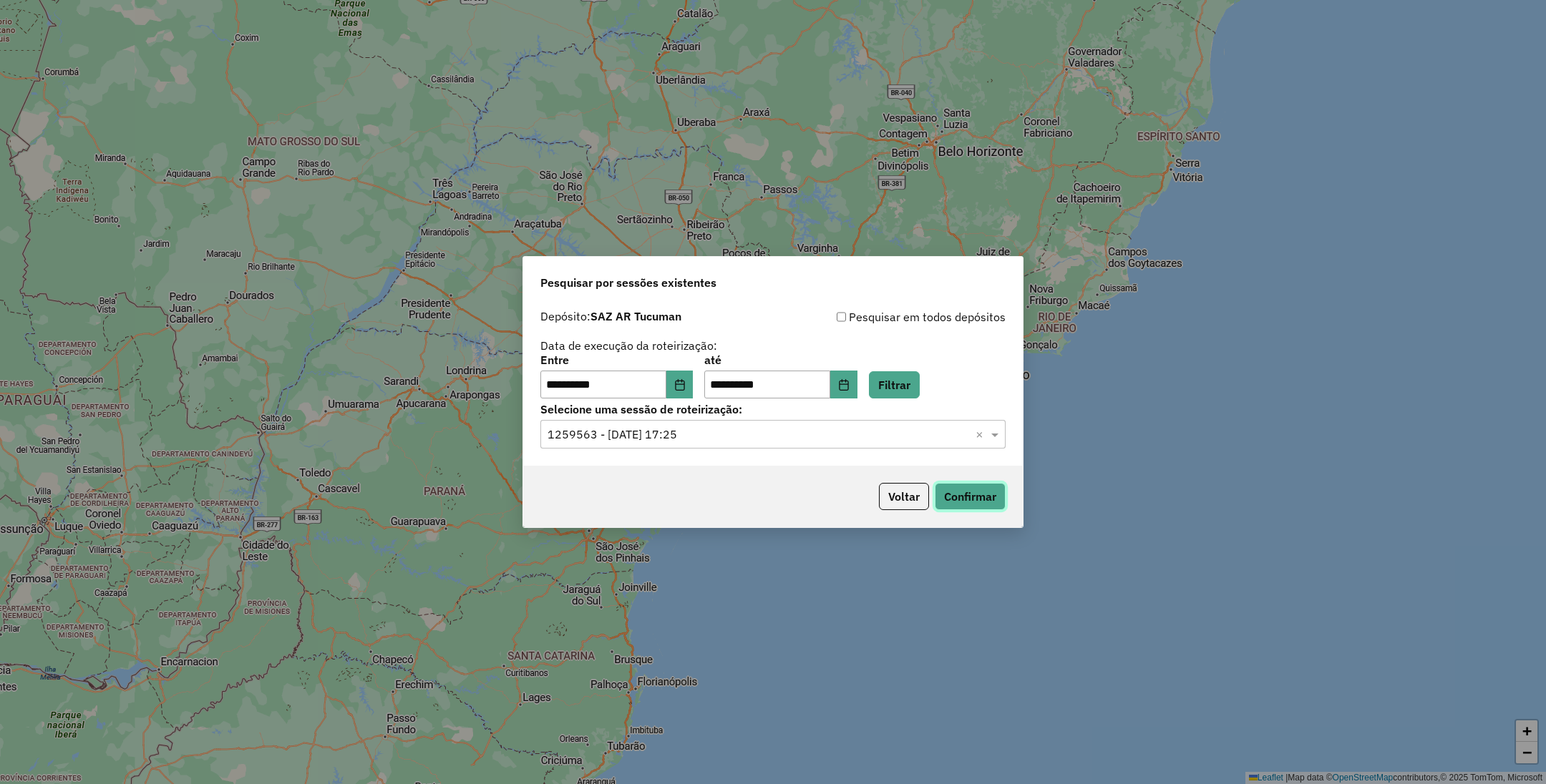
click at [966, 485] on button "Confirmar" at bounding box center [970, 496] width 71 height 27
click at [769, 429] on input "text" at bounding box center [758, 435] width 422 height 17
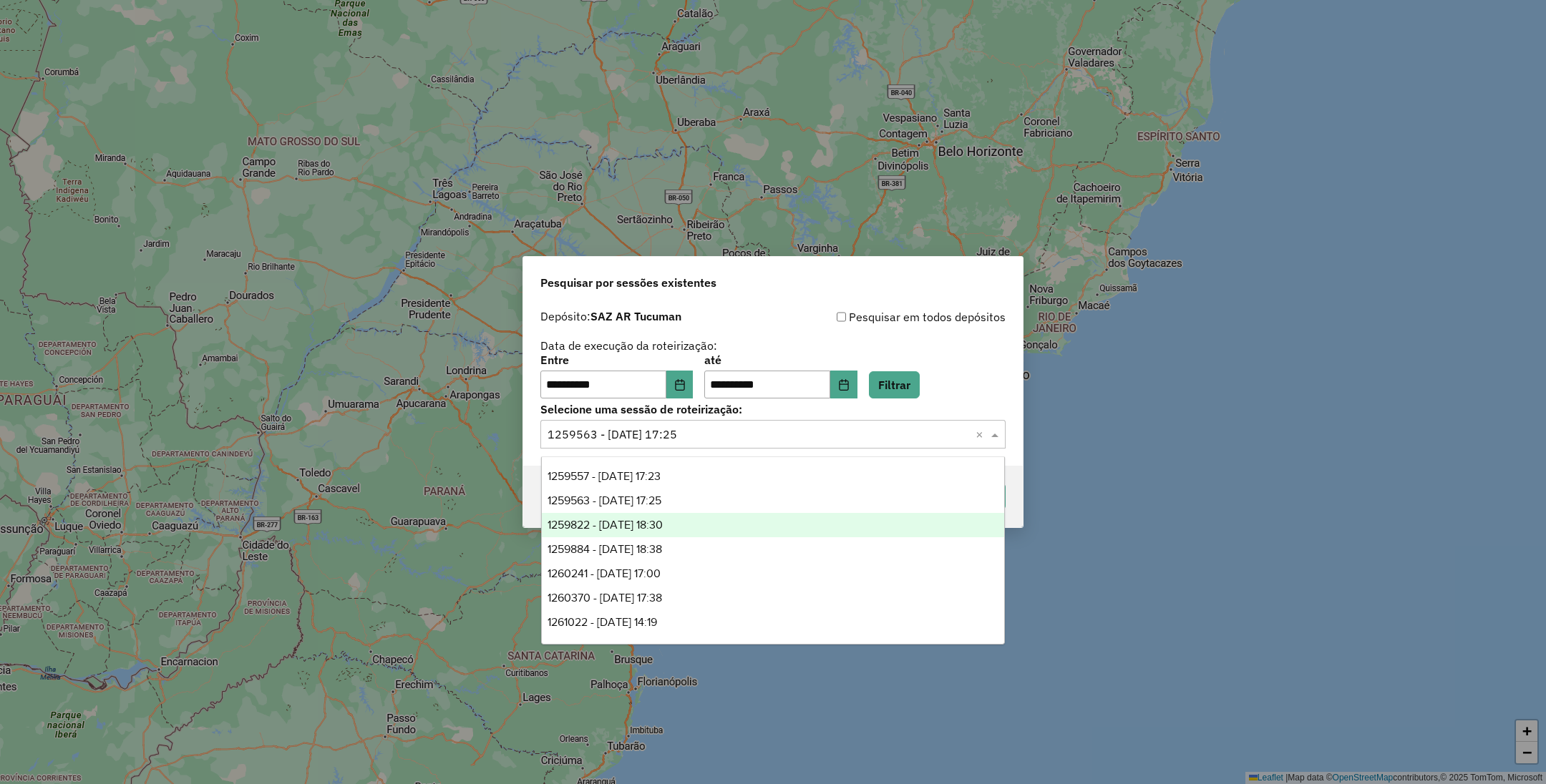
click at [708, 520] on div "1259822 - 05/09/2025 18:30" at bounding box center [773, 525] width 463 height 24
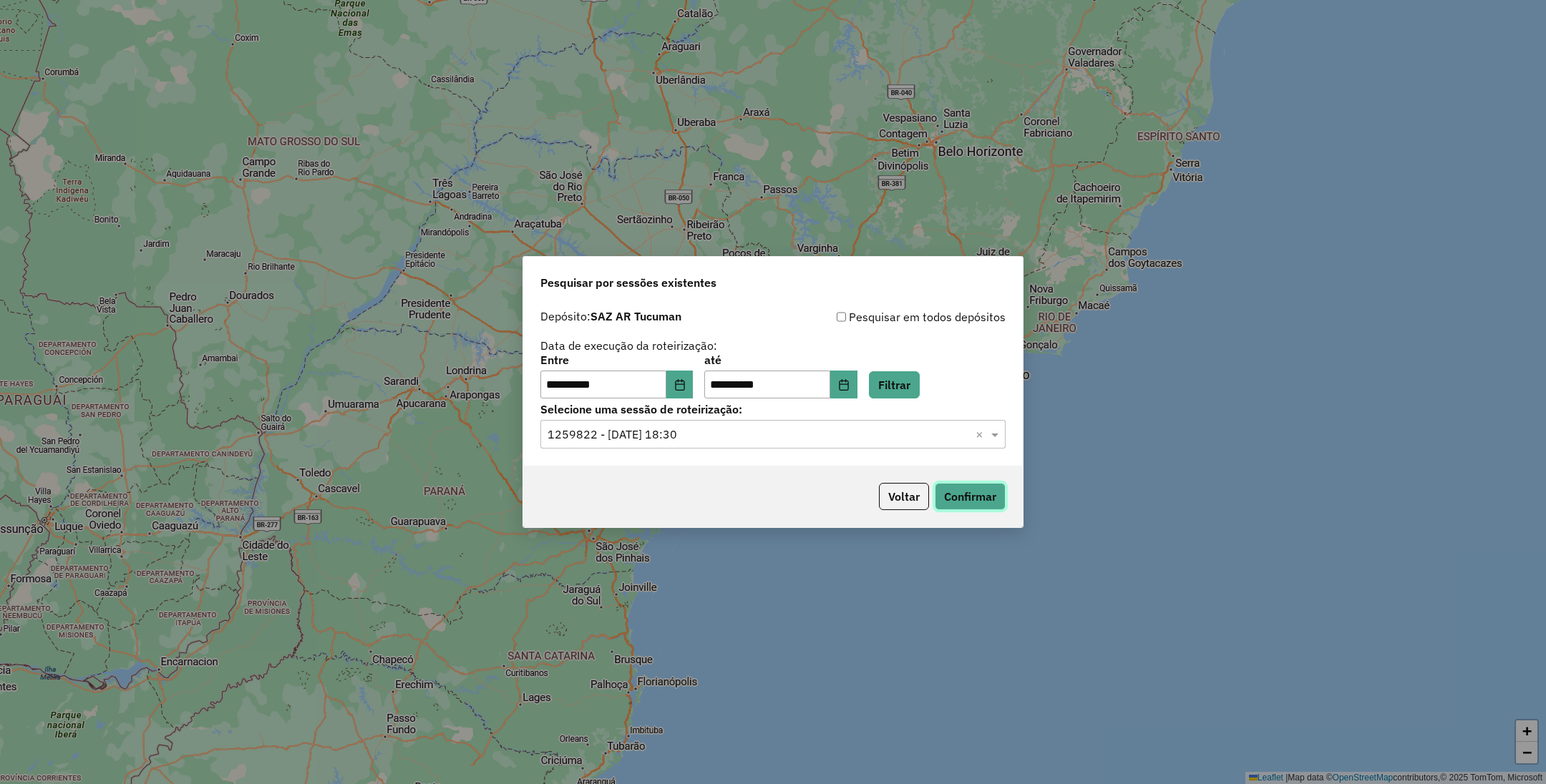
click at [946, 491] on button "Confirmar" at bounding box center [970, 496] width 71 height 27
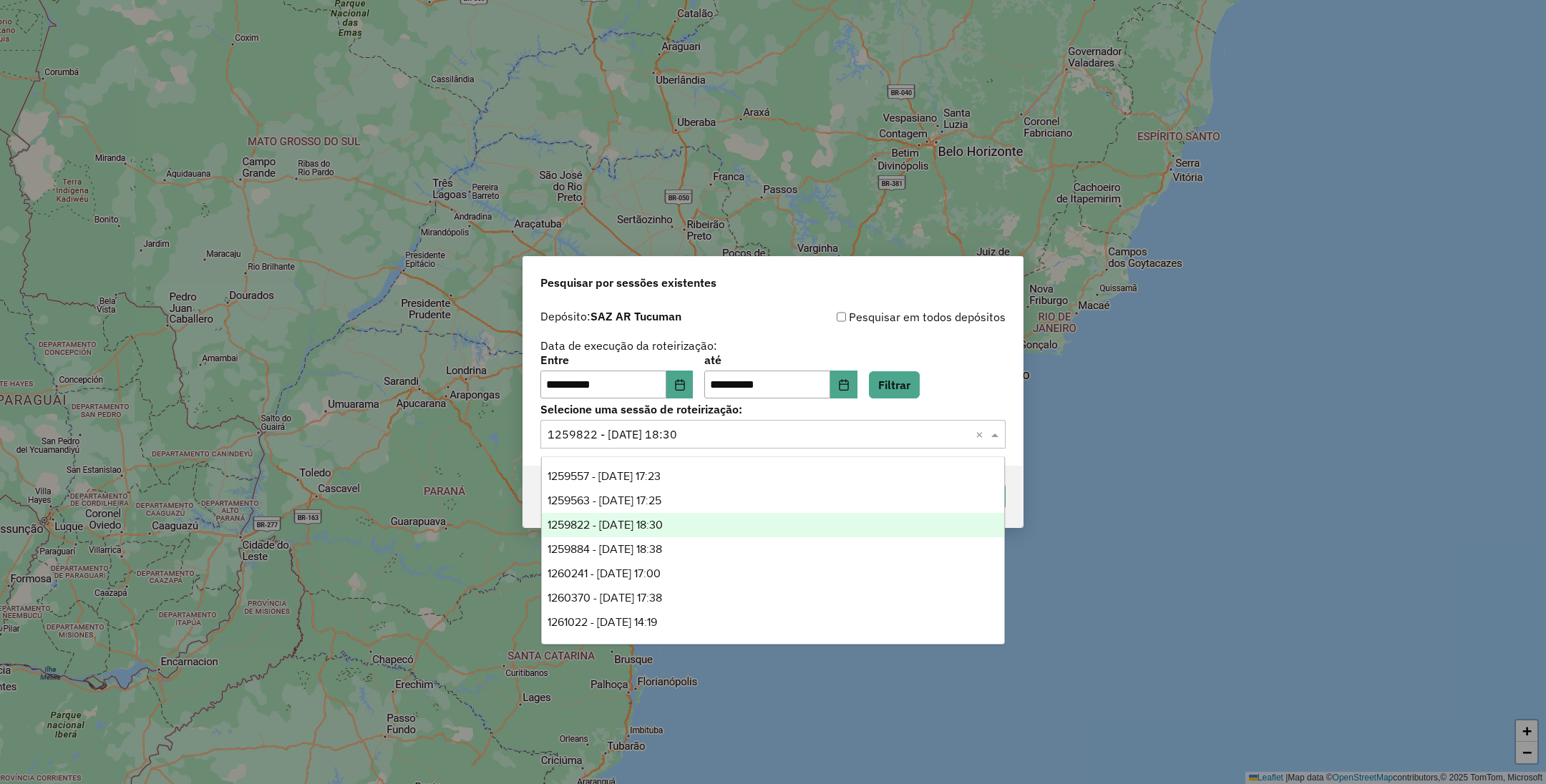
click at [846, 431] on input "text" at bounding box center [758, 435] width 422 height 17
click at [725, 539] on div "1259884 - 05/09/2025 18:38" at bounding box center [773, 549] width 463 height 24
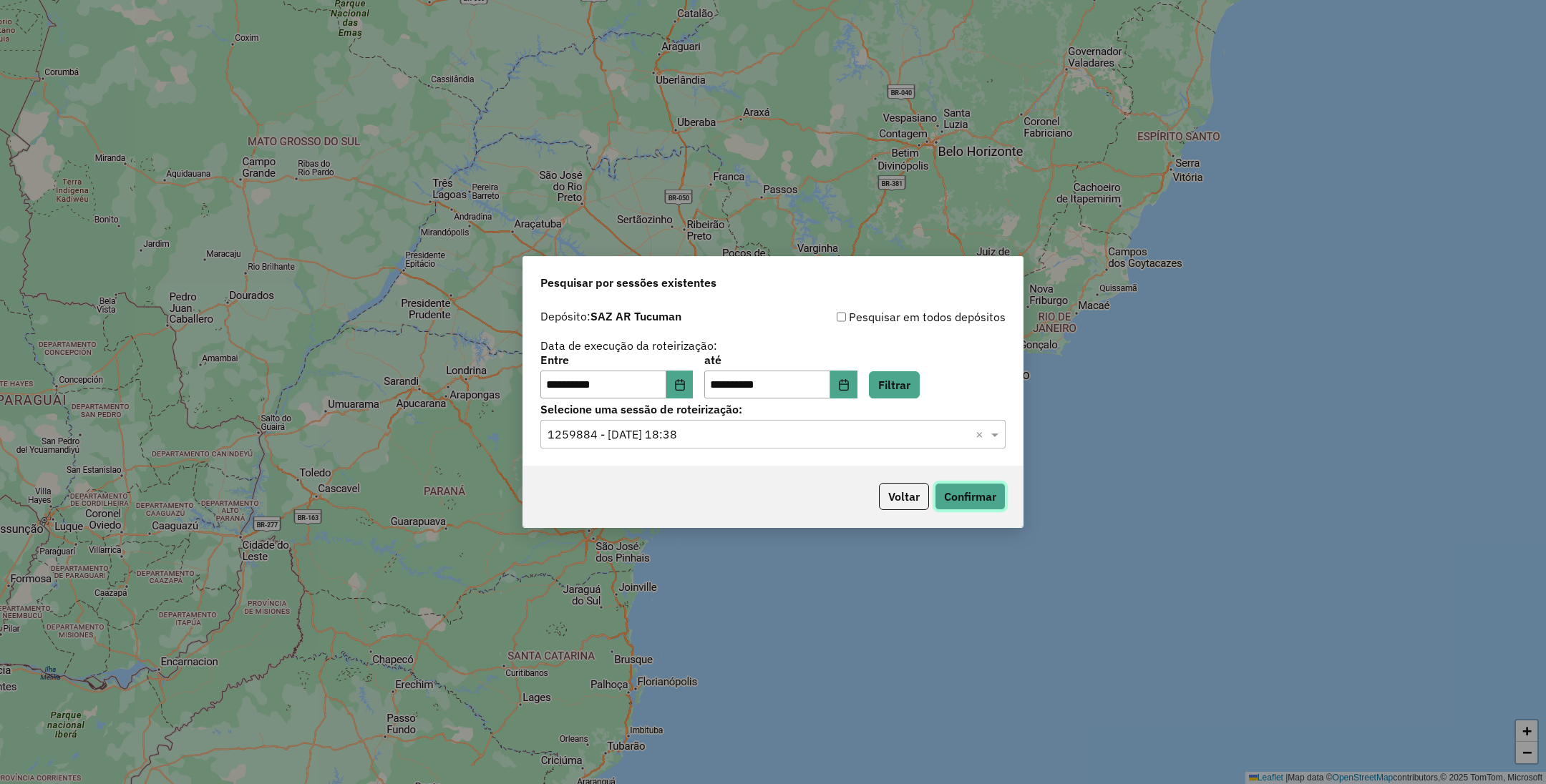
click at [972, 496] on button "Confirmar" at bounding box center [970, 496] width 71 height 27
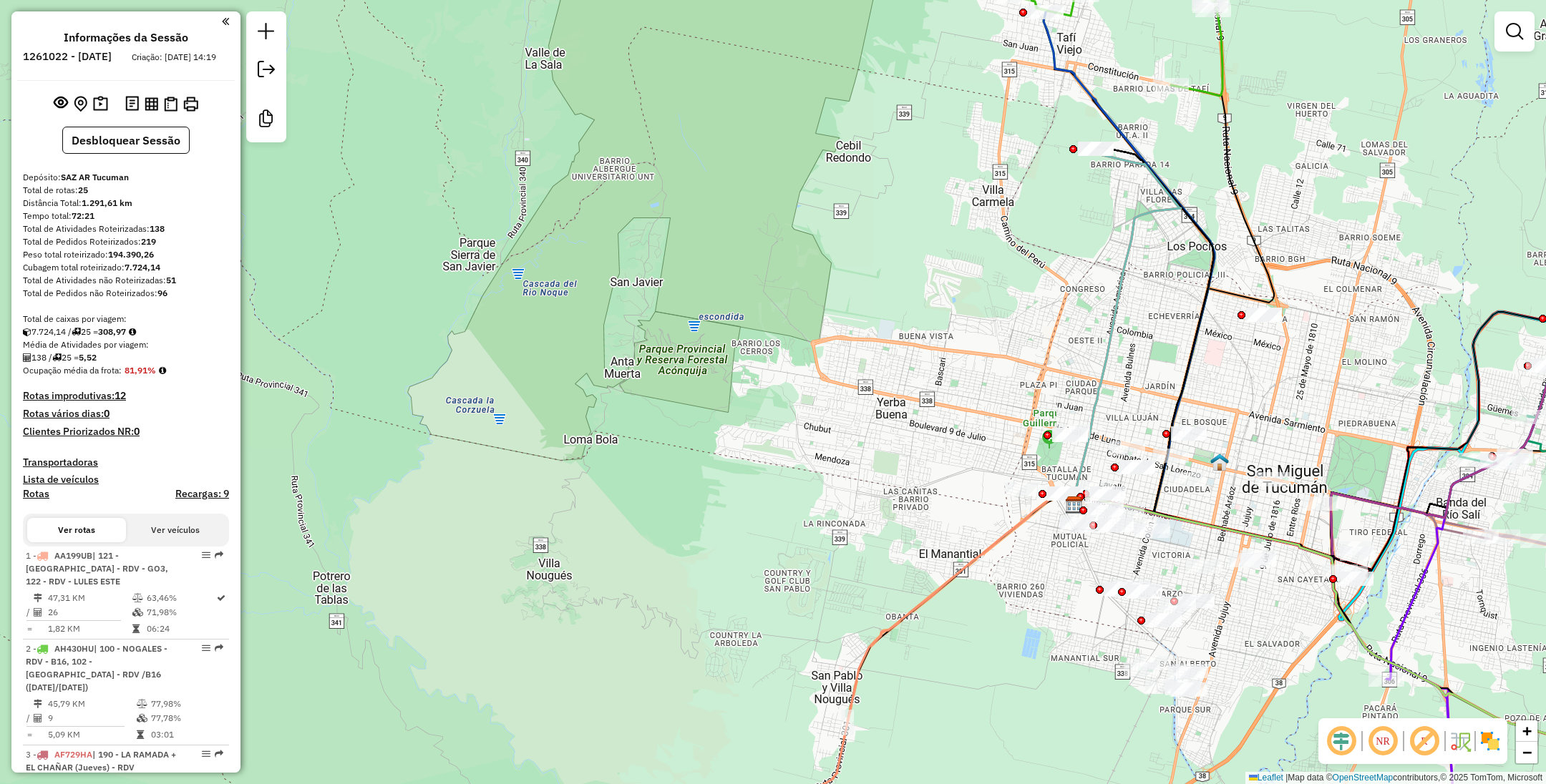
click at [1482, 740] on img at bounding box center [1489, 741] width 23 height 23
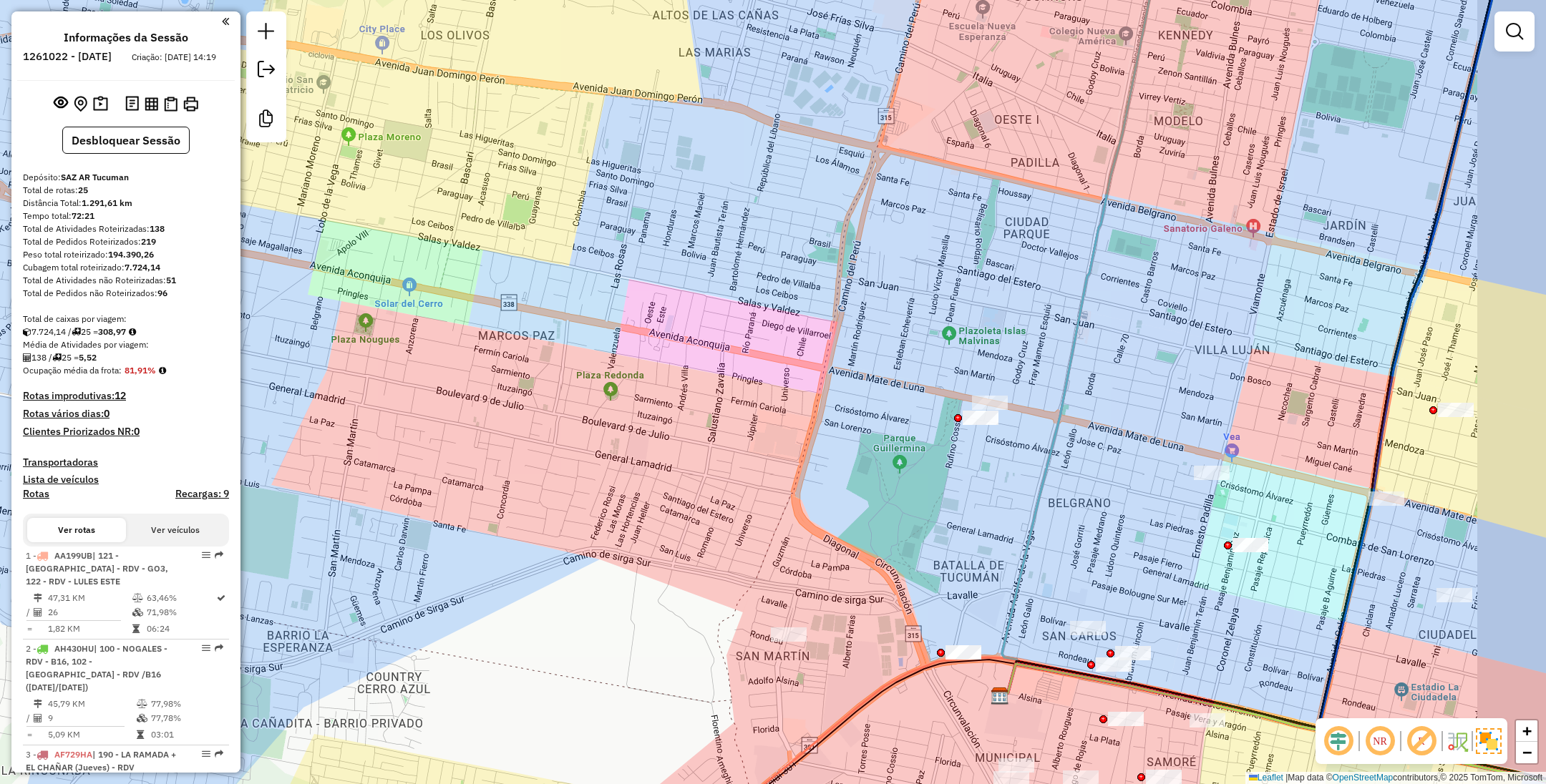
drag, startPoint x: 1091, startPoint y: 479, endPoint x: 977, endPoint y: 464, distance: 115.0
click at [977, 464] on div "Janela de atendimento Grade de atendimento Capacidade Transportadoras Veículos …" at bounding box center [773, 392] width 1546 height 784
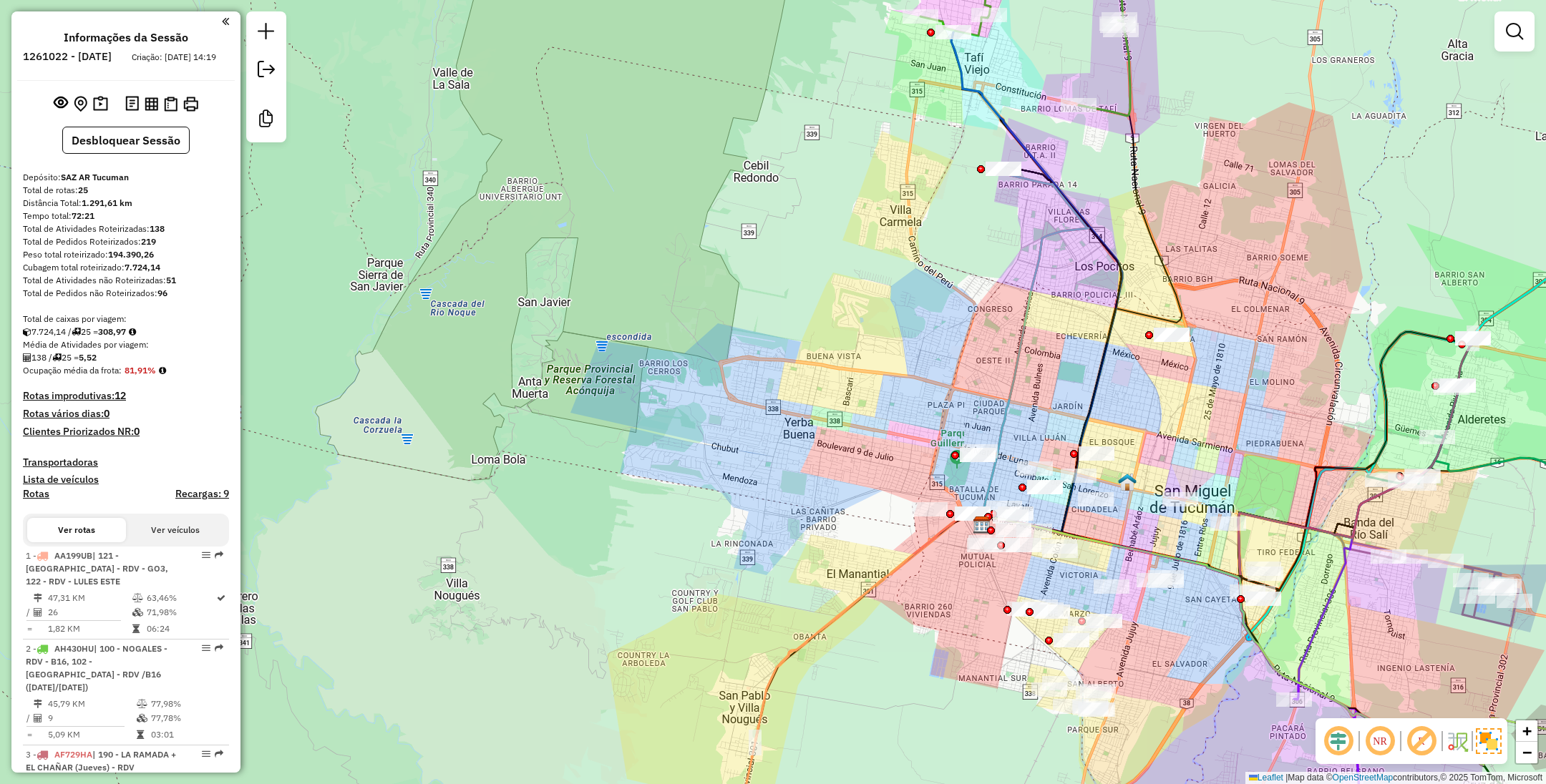
click at [649, 275] on div "Janela de atendimento Grade de atendimento Capacidade Transportadoras Veículos …" at bounding box center [773, 392] width 1546 height 784
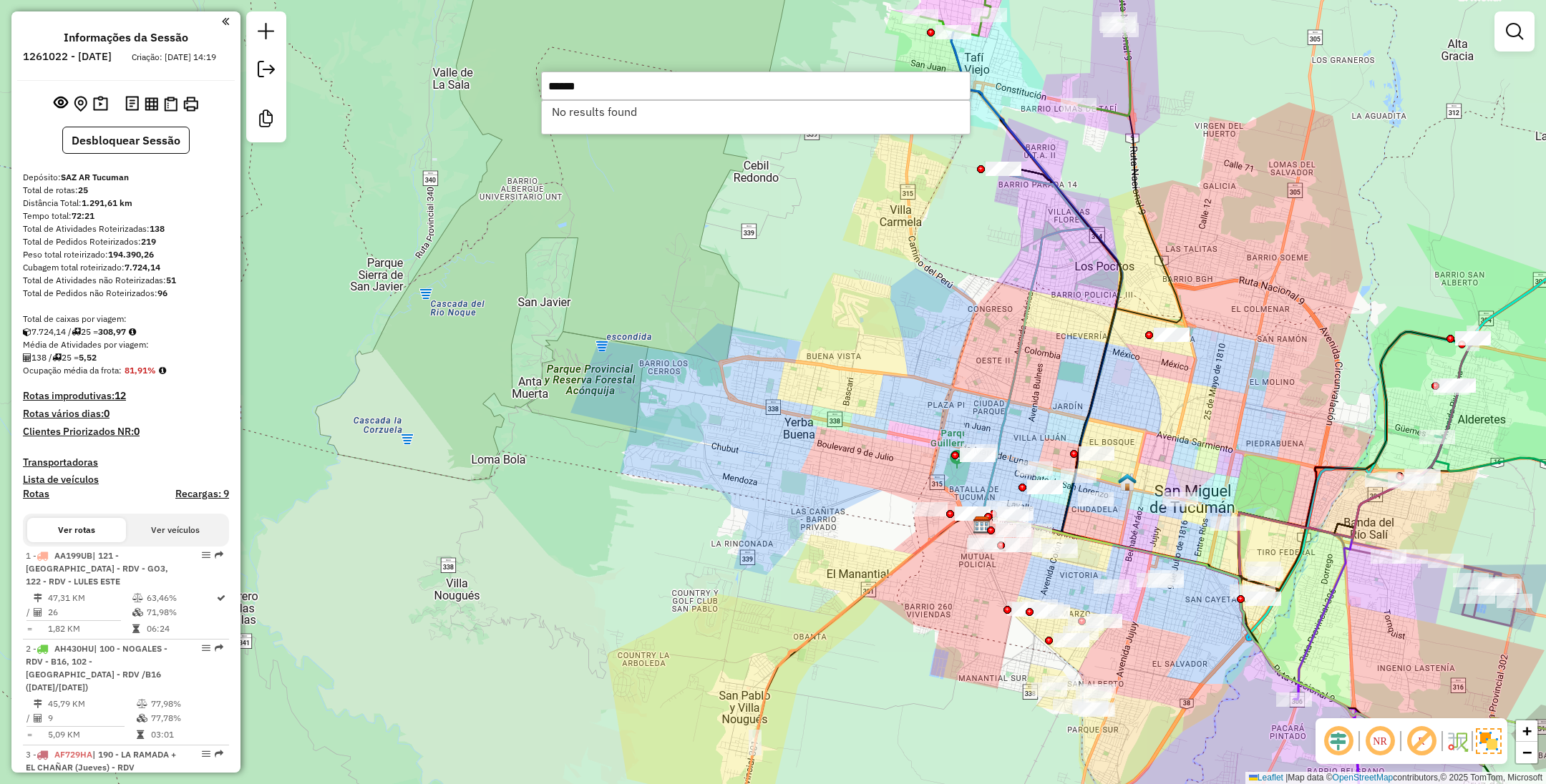
type input "******"
click at [548, 212] on div "Janela de atendimento Grade de atendimento Capacidade Transportadoras Veículos …" at bounding box center [773, 392] width 1546 height 784
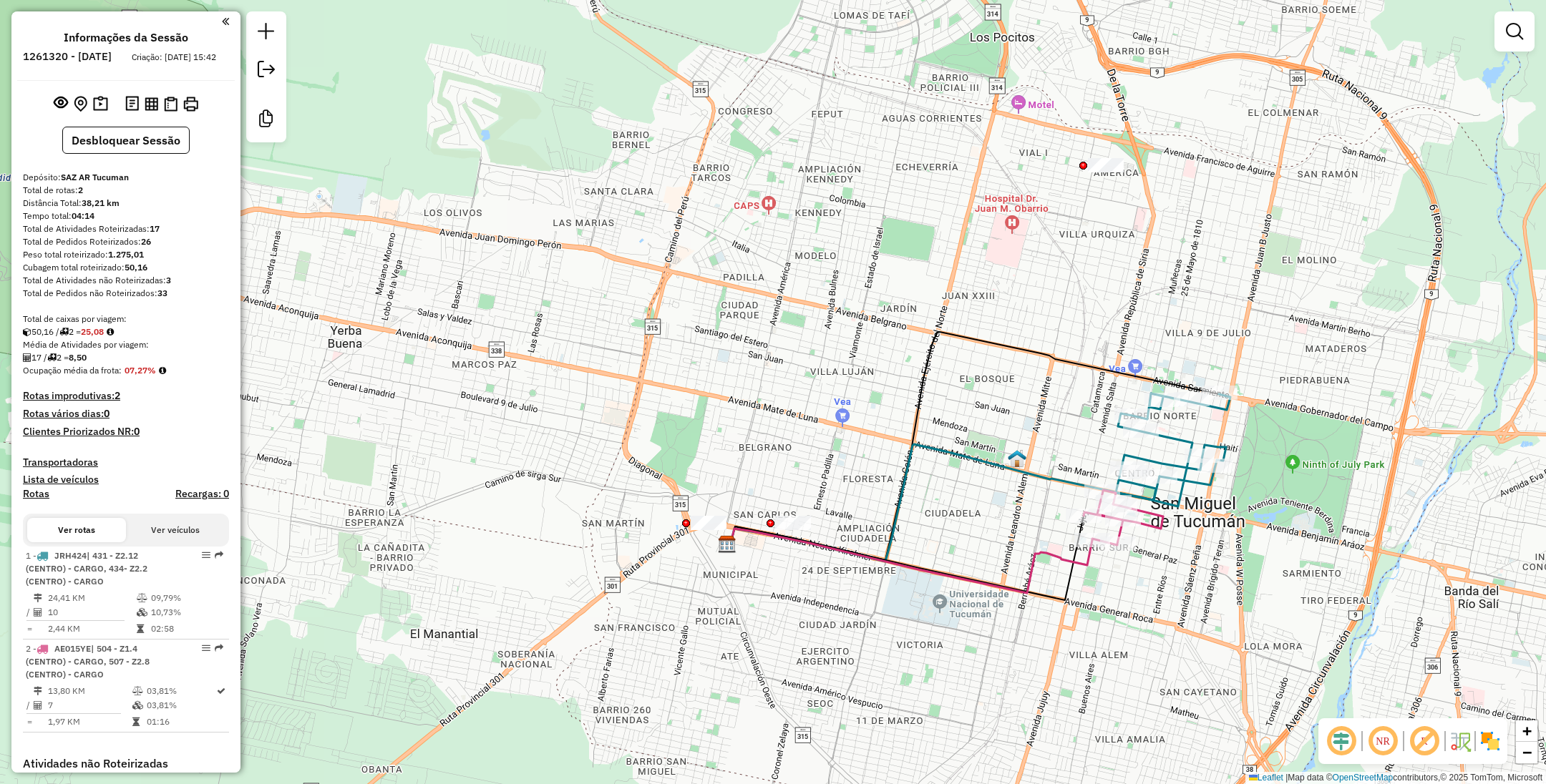
drag, startPoint x: 778, startPoint y: 383, endPoint x: 819, endPoint y: 382, distance: 41.0
click at [819, 382] on div "Janela de atendimento Grade de atendimento Capacidade Transportadoras Veículos …" at bounding box center [773, 392] width 1546 height 784
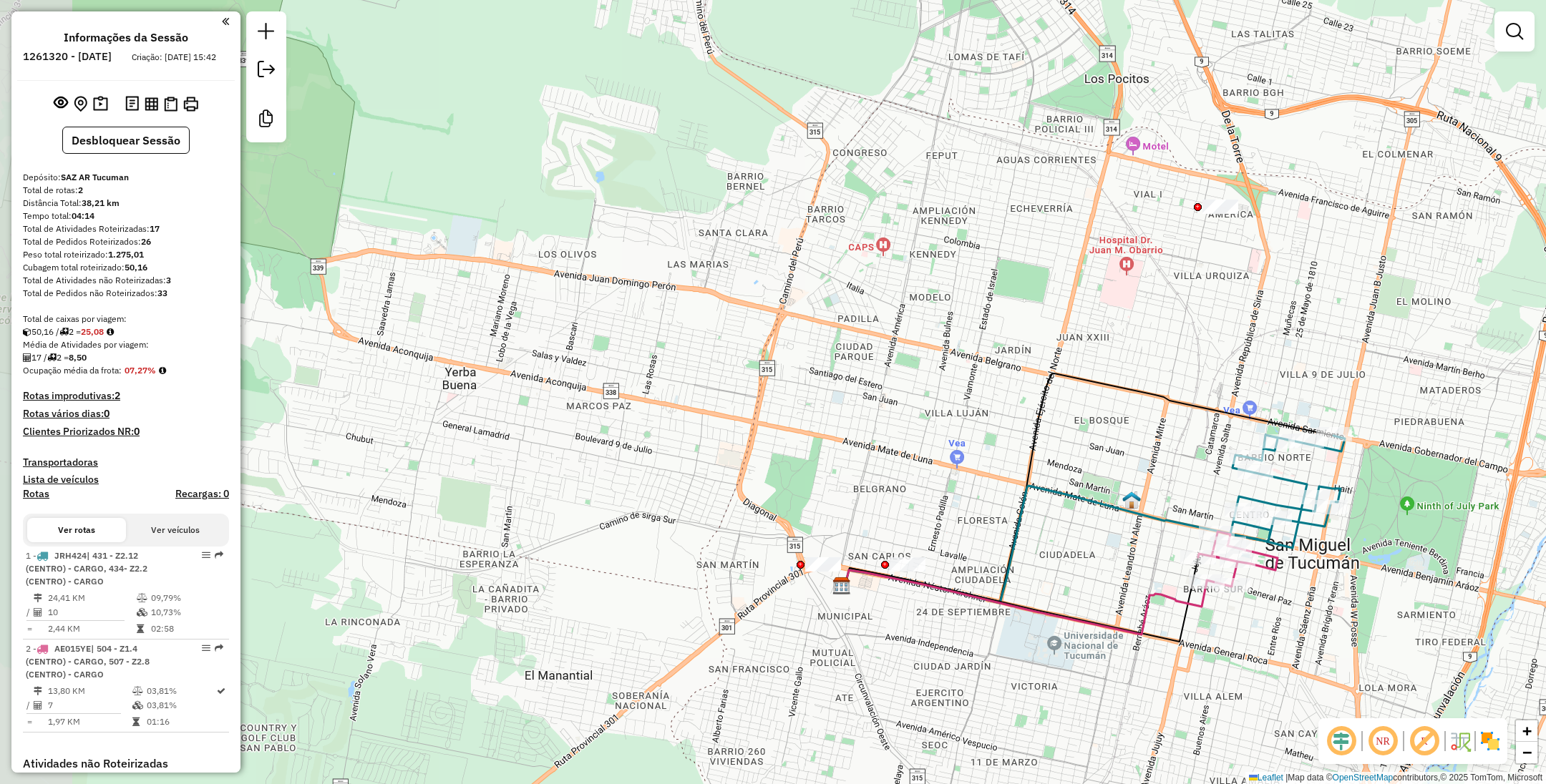
drag, startPoint x: 747, startPoint y: 365, endPoint x: 848, endPoint y: 404, distance: 108.3
click at [848, 404] on div "Janela de atendimento Grade de atendimento Capacidade Transportadoras Veículos …" at bounding box center [773, 392] width 1546 height 784
click at [851, 406] on div "Janela de atendimento Grade de atendimento Capacidade Transportadoras Veículos …" at bounding box center [773, 392] width 1546 height 784
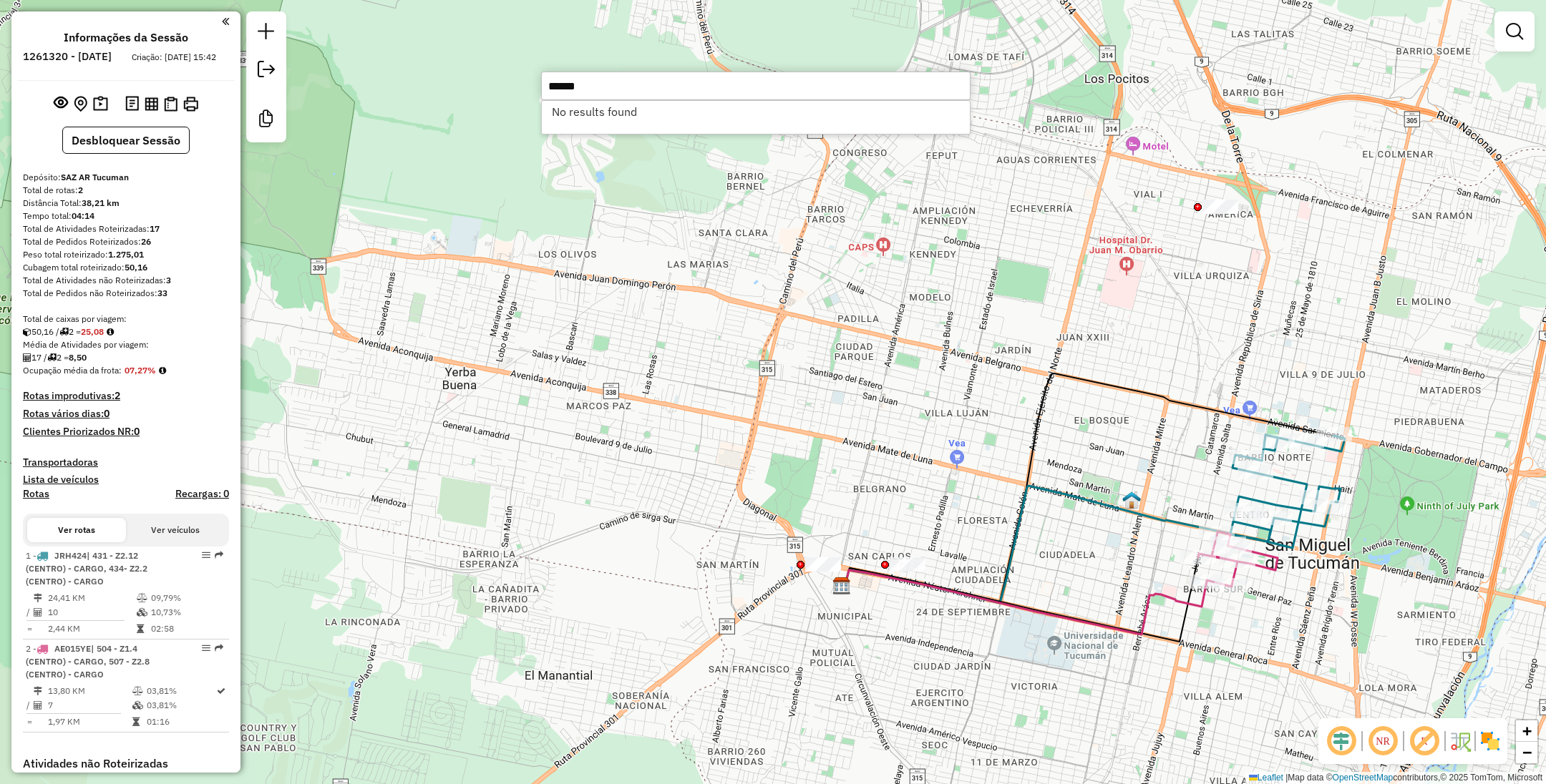
type input "******"
click at [795, 382] on div "Janela de atendimento Grade de atendimento Capacidade Transportadoras Veículos …" at bounding box center [773, 392] width 1546 height 784
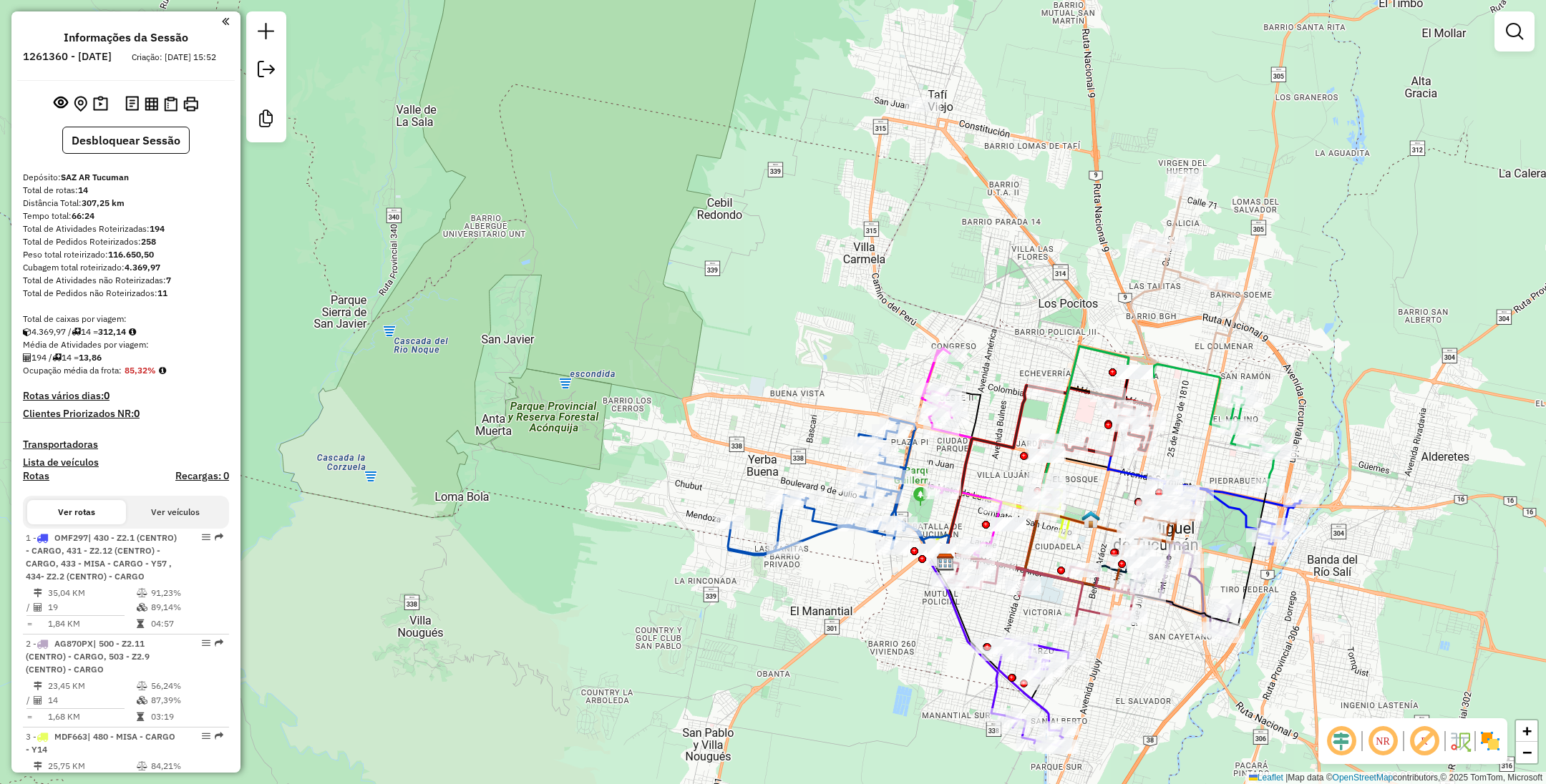
click at [1484, 741] on img at bounding box center [1489, 741] width 23 height 23
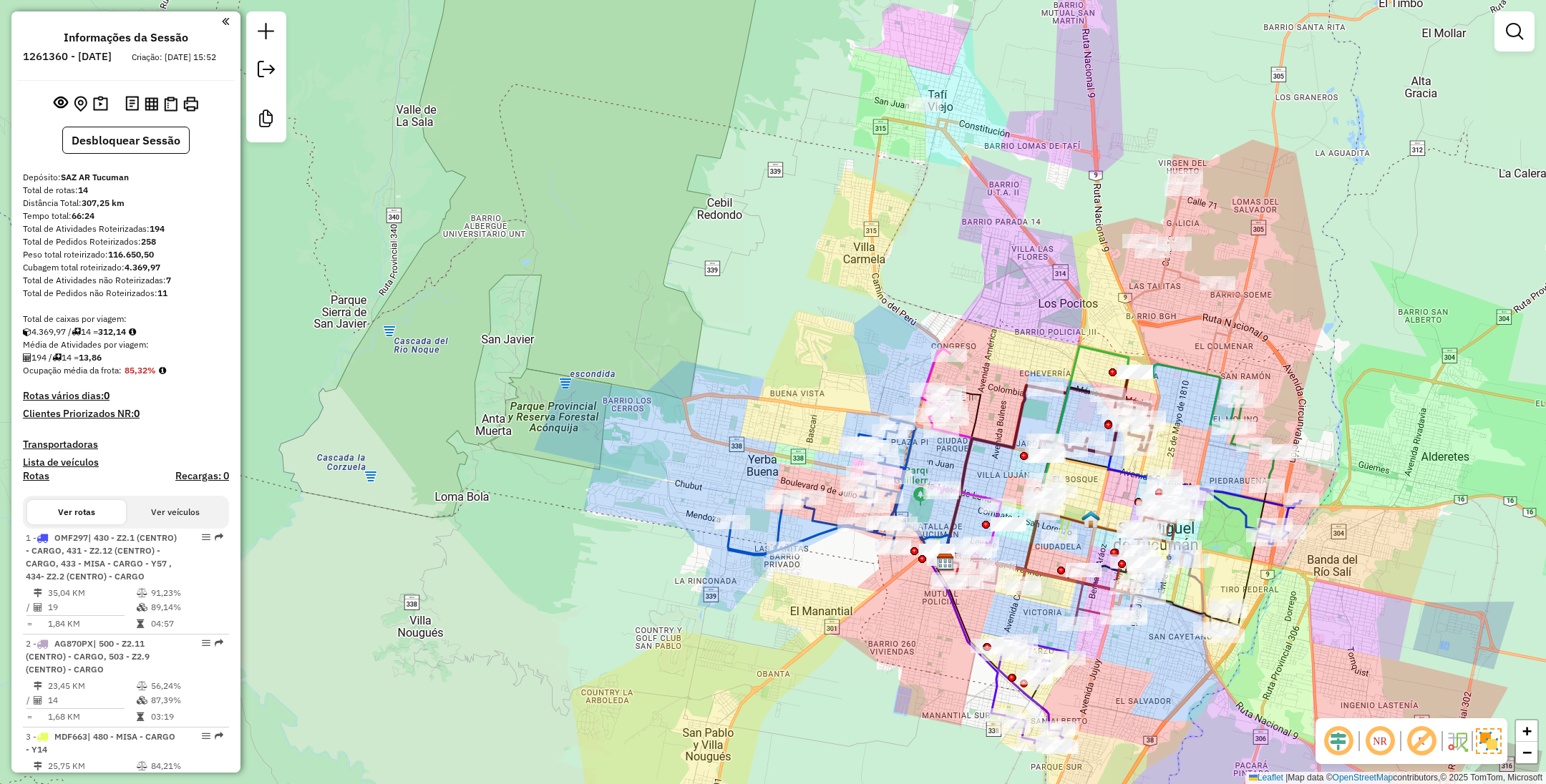
click at [635, 339] on div "Janela de atendimento Grade de atendimento Capacidade Transportadoras Veículos …" at bounding box center [773, 392] width 1546 height 784
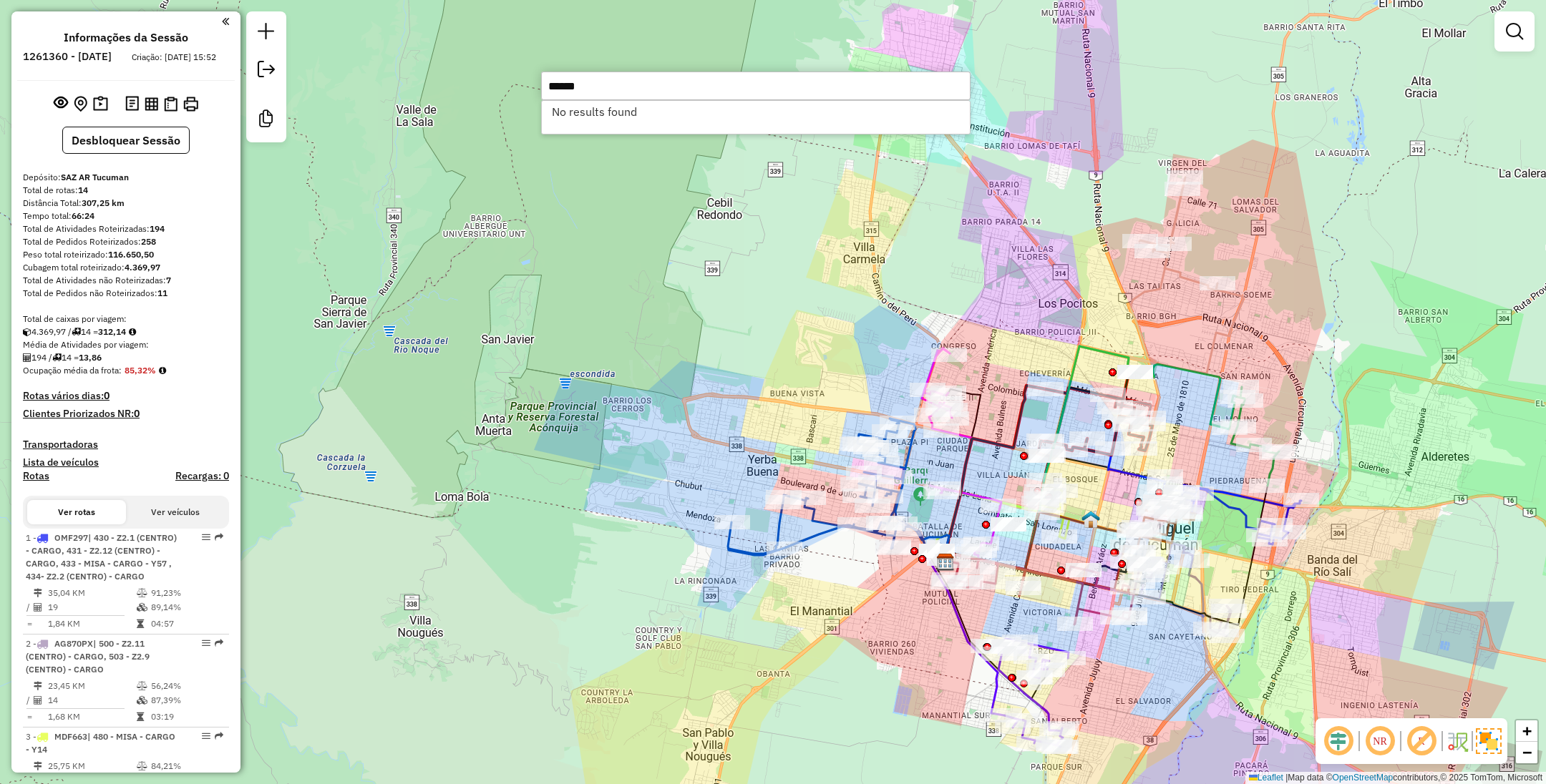
type input "******"
click at [635, 341] on div "Janela de atendimento Grade de atendimento Capacidade Transportadoras Veículos …" at bounding box center [773, 392] width 1546 height 784
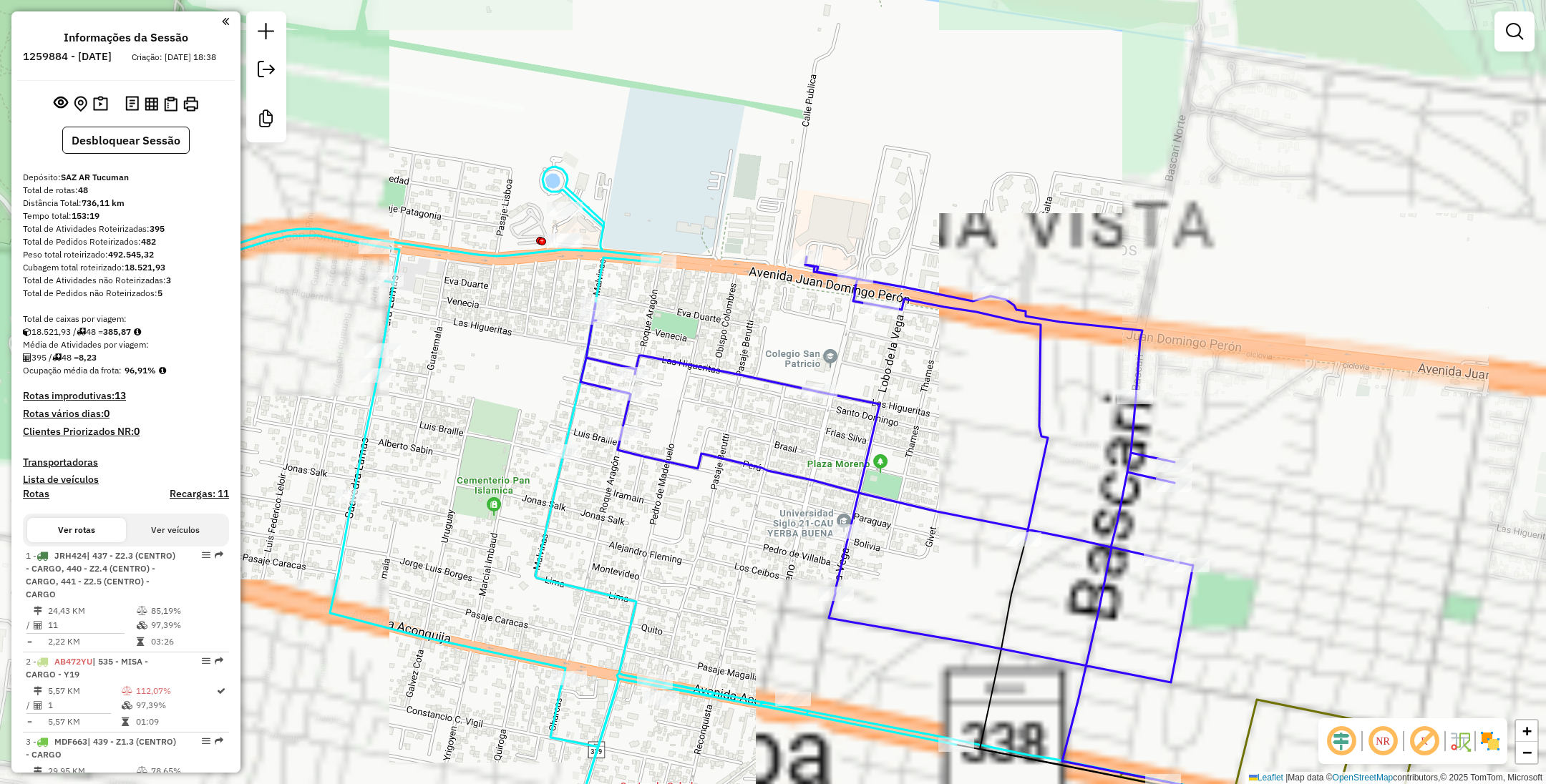
click at [1129, 191] on div "Janela de atendimento Grade de atendimento Capacidade Transportadoras Veículos …" at bounding box center [773, 392] width 1546 height 784
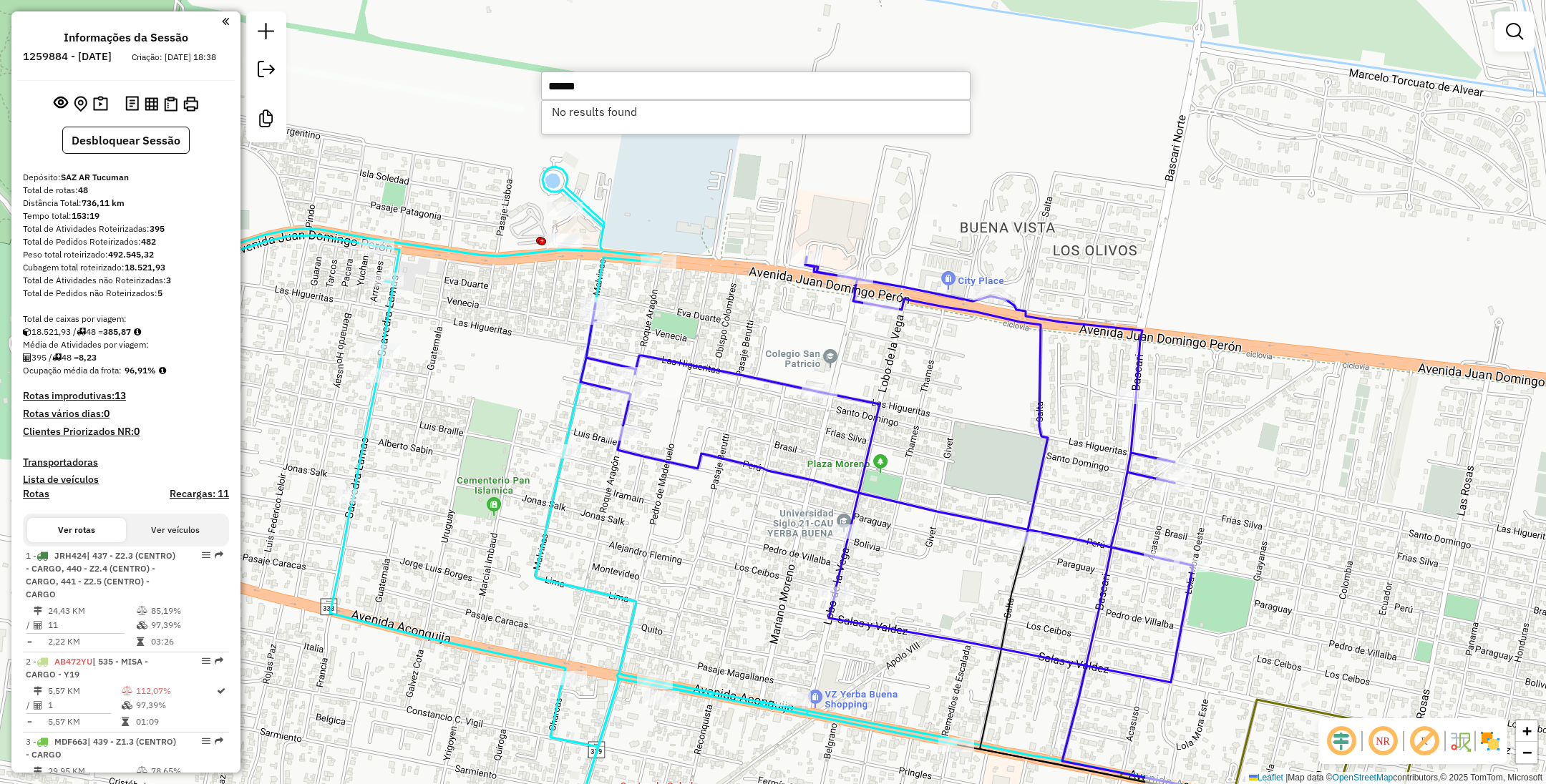
type input "******"
click at [1067, 221] on div "Janela de atendimento Grade de atendimento Capacidade Transportadoras Veículos …" at bounding box center [773, 392] width 1546 height 784
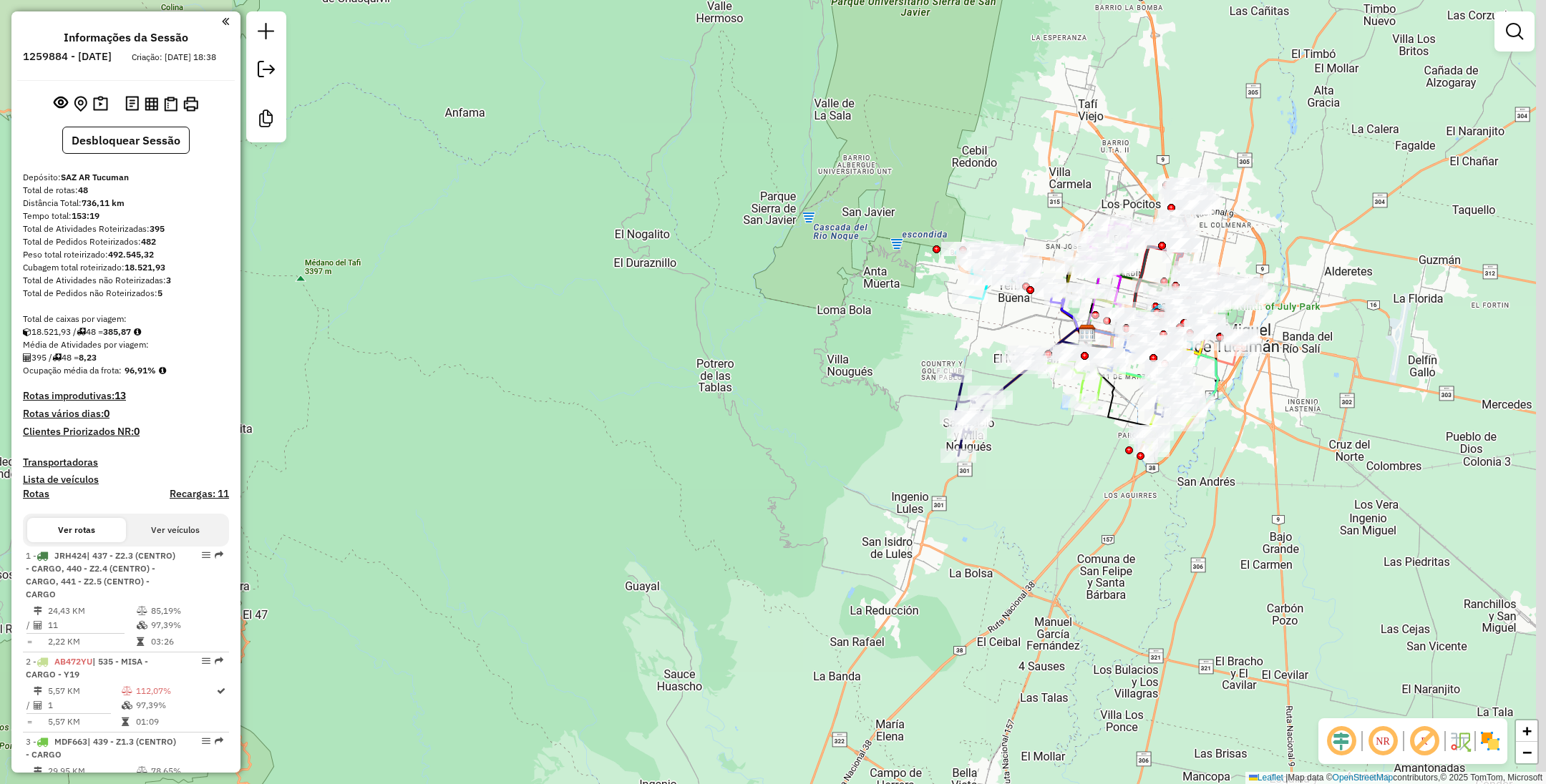
drag, startPoint x: 1198, startPoint y: 482, endPoint x: 1097, endPoint y: 529, distance: 111.4
click at [1097, 529] on div "Janela de atendimento Grade de atendimento Capacidade Transportadoras Veículos …" at bounding box center [773, 392] width 1546 height 784
